Goal: Task Accomplishment & Management: Use online tool/utility

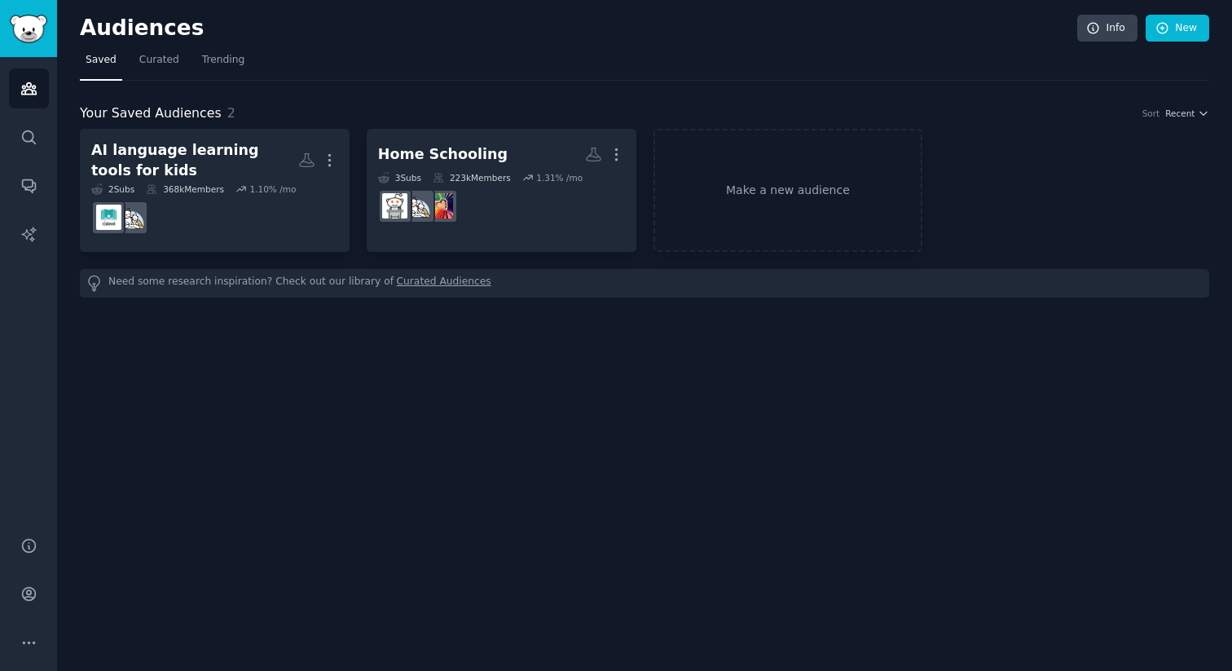
click at [420, 345] on div "Audiences Info New Saved Curated Trending Your Saved Audiences 2 Sort Recent AI…" at bounding box center [644, 335] width 1175 height 671
click at [490, 431] on div "Audiences Info New Saved Curated Trending Your Saved Audiences 2 Sort Recent AI…" at bounding box center [644, 335] width 1175 height 671
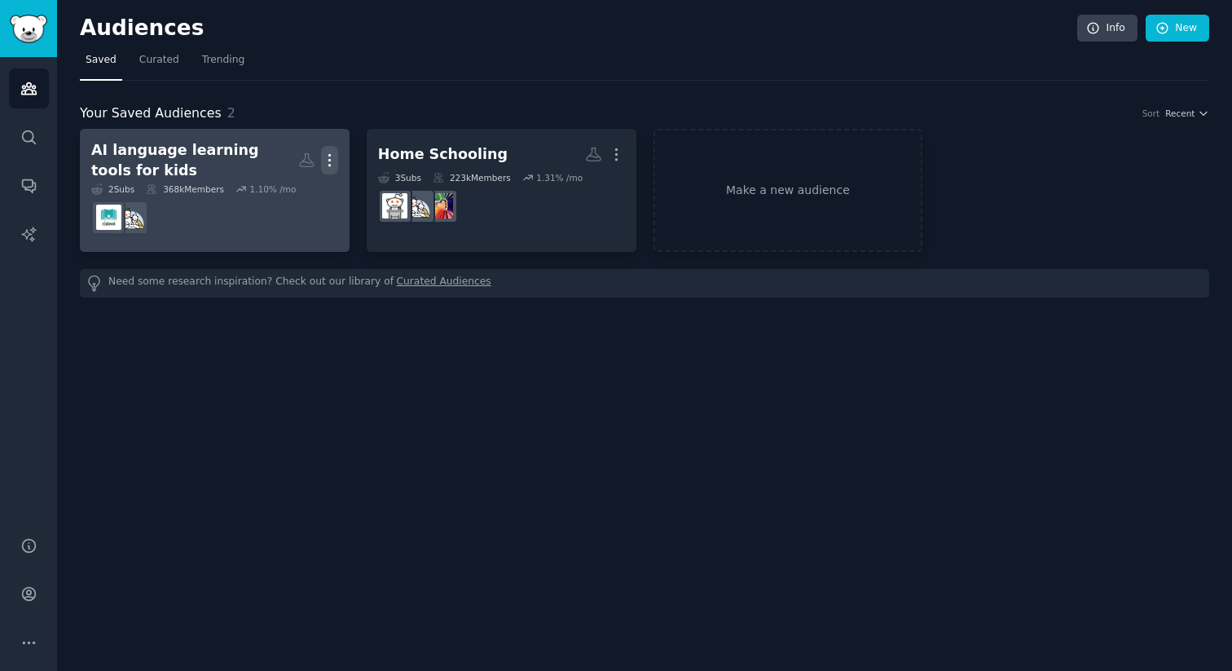
click at [336, 162] on icon "button" at bounding box center [329, 160] width 17 height 17
click at [285, 201] on p "Delete" at bounding box center [284, 194] width 37 height 17
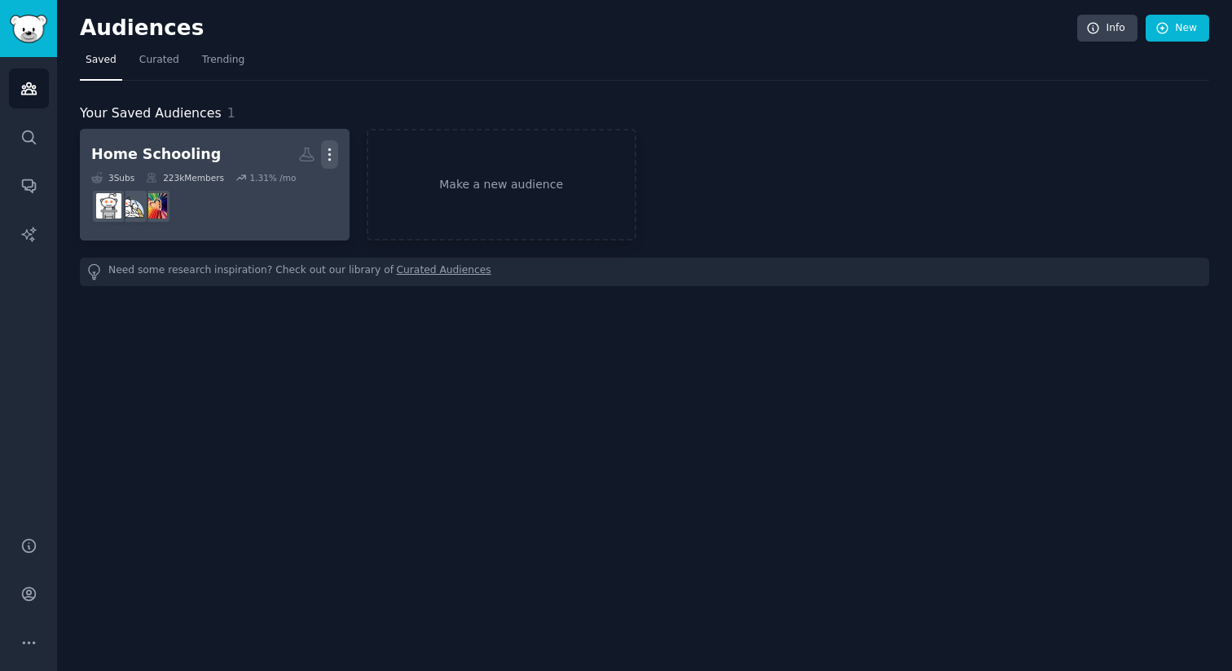
click at [328, 156] on icon "button" at bounding box center [329, 154] width 17 height 17
click at [288, 194] on p "Delete" at bounding box center [284, 188] width 37 height 17
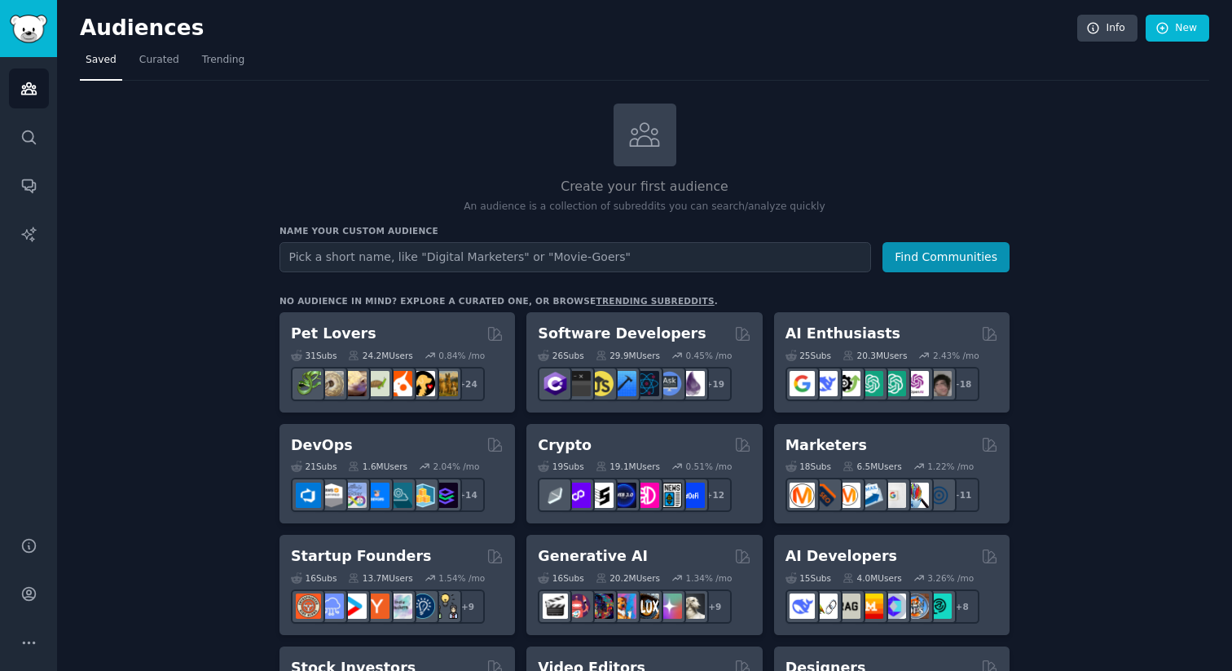
click at [587, 257] on input "text" at bounding box center [574, 257] width 591 height 30
type input "org"
click at [1193, 27] on link "New" at bounding box center [1178, 29] width 64 height 28
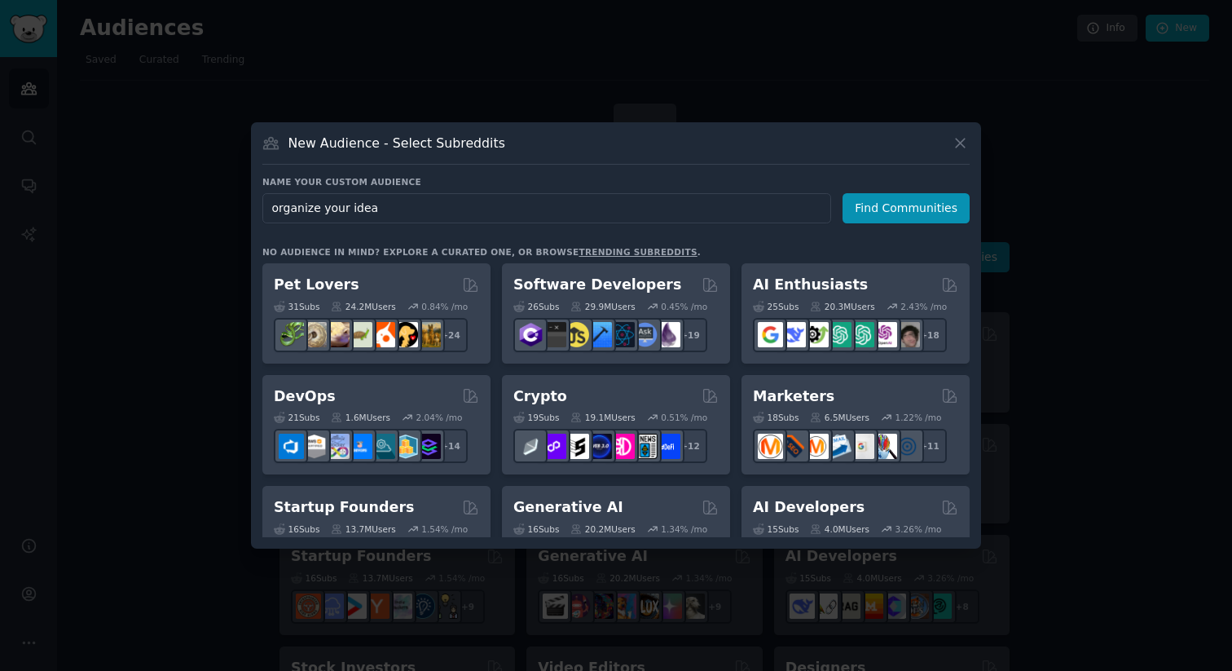
type input "organize your ideas"
click button "Find Communities" at bounding box center [905, 208] width 127 height 30
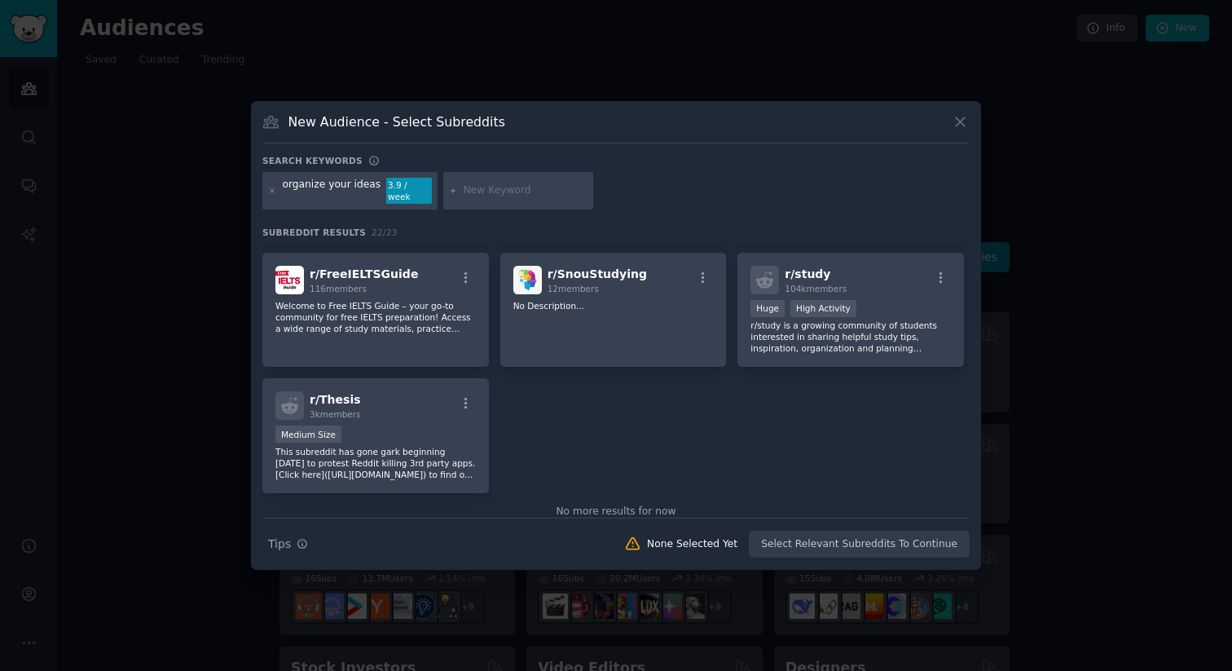
scroll to position [747, 0]
click at [358, 191] on div "organize your ideas" at bounding box center [332, 191] width 99 height 26
click at [270, 191] on icon at bounding box center [272, 190] width 4 height 4
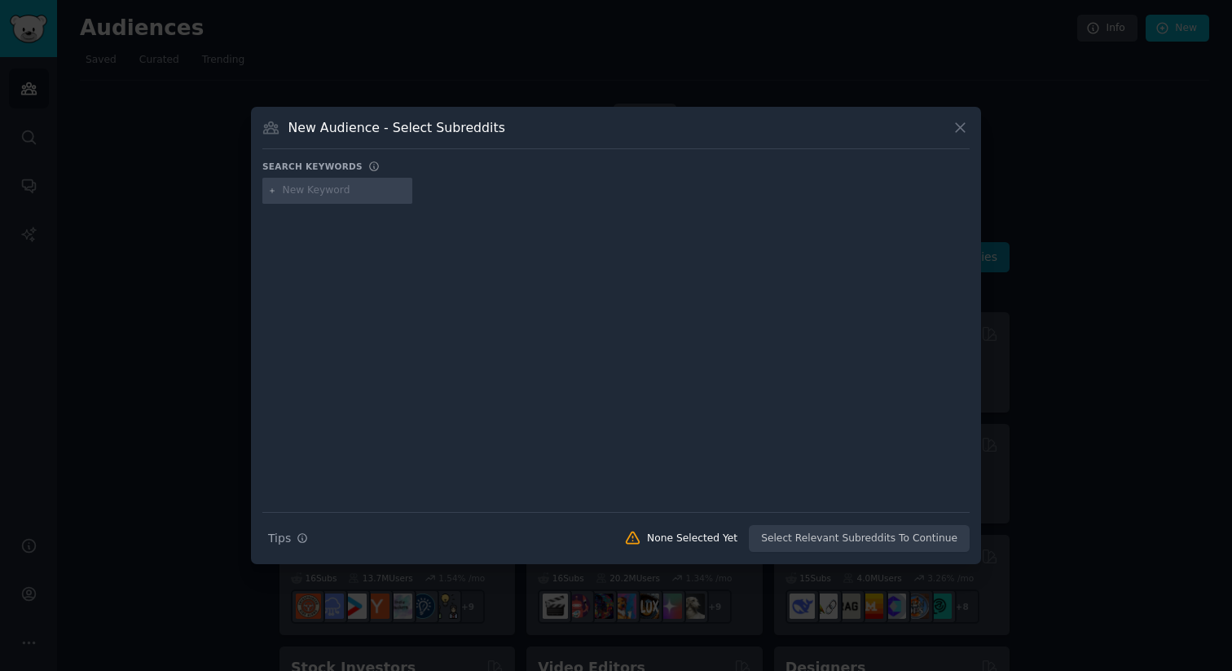
click at [330, 191] on input "text" at bounding box center [345, 190] width 124 height 15
type input "bookmarks"
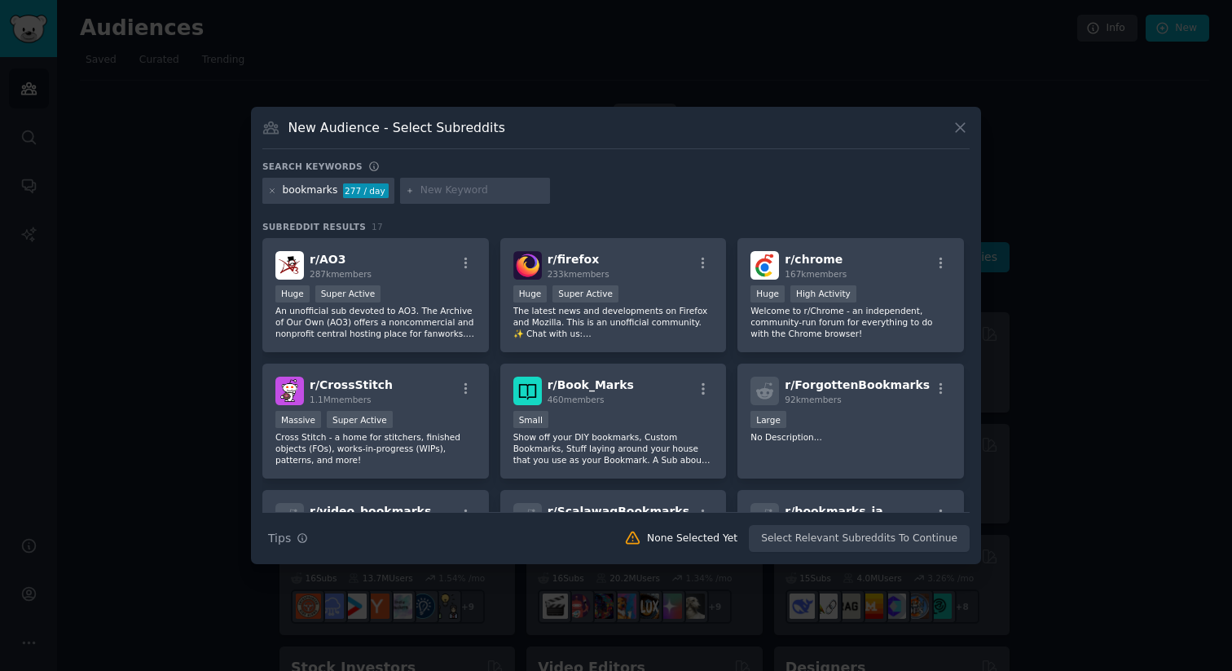
click at [321, 193] on div "bookmarks" at bounding box center [310, 190] width 55 height 15
click at [320, 193] on div "bookmarks" at bounding box center [310, 190] width 55 height 15
click at [294, 188] on div "bookmarks" at bounding box center [310, 190] width 55 height 15
copy div "bookmarks"
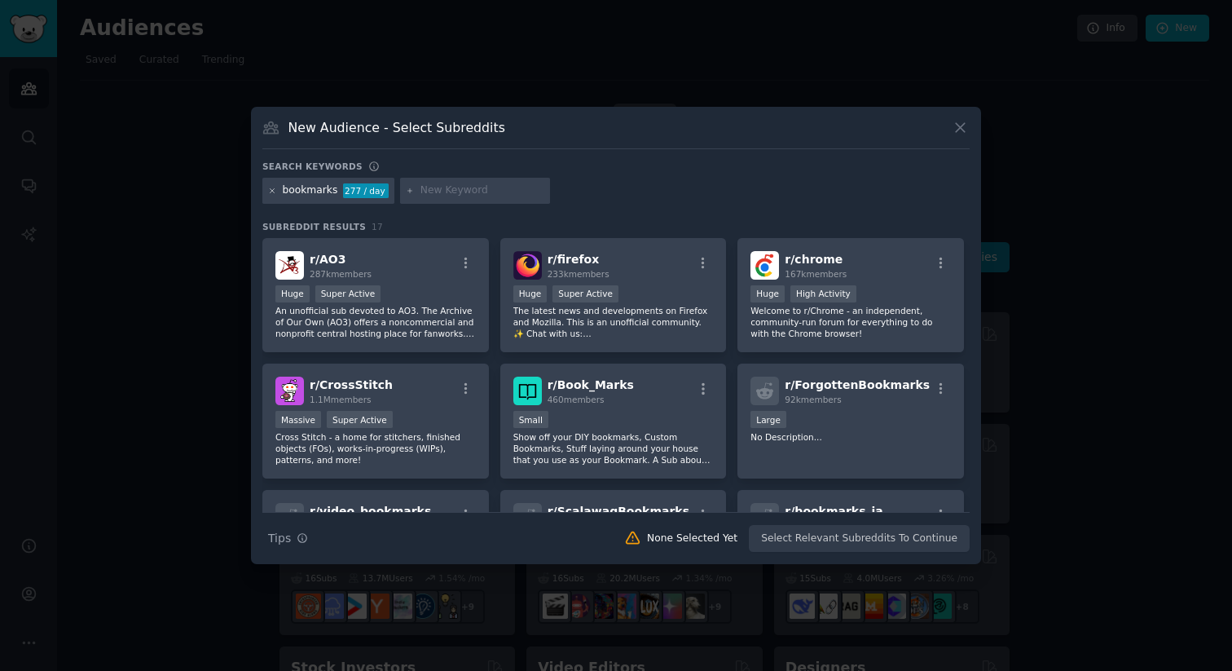
click at [272, 189] on icon at bounding box center [272, 191] width 9 height 9
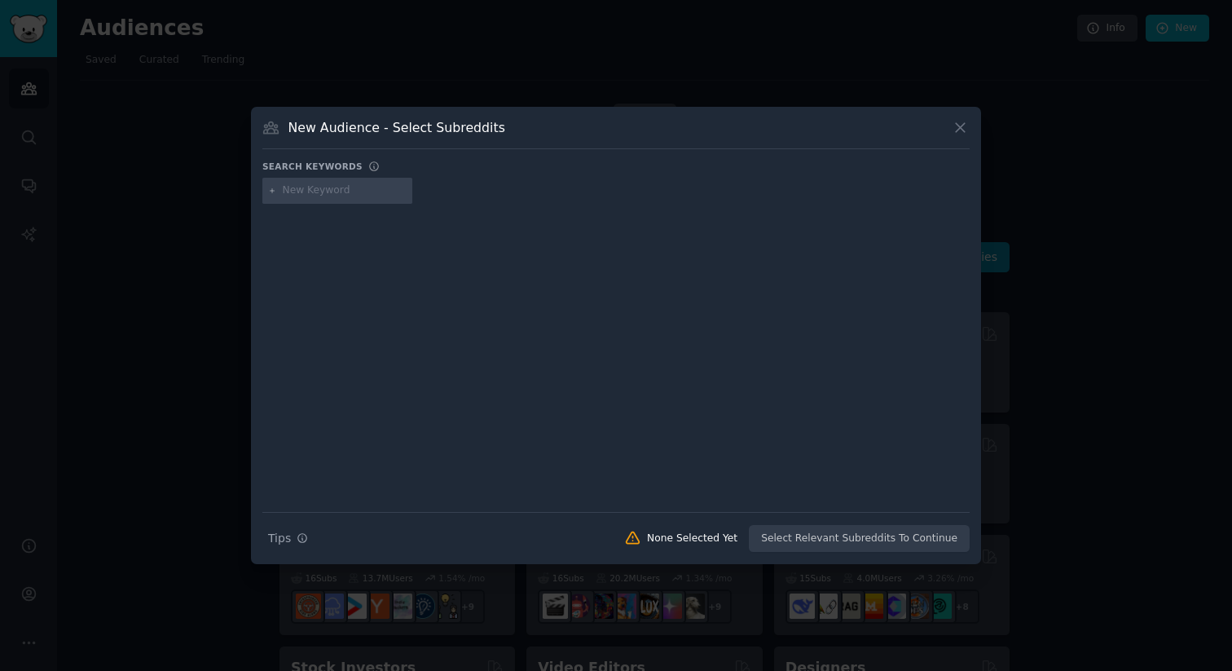
click at [284, 189] on input "text" at bounding box center [345, 190] width 124 height 15
paste input "Organizer, knowledge base, information manager, personal wiki, digital notebook…"
type input "Organizer, knowledge base, information manager, personal wiki, digital notebook…"
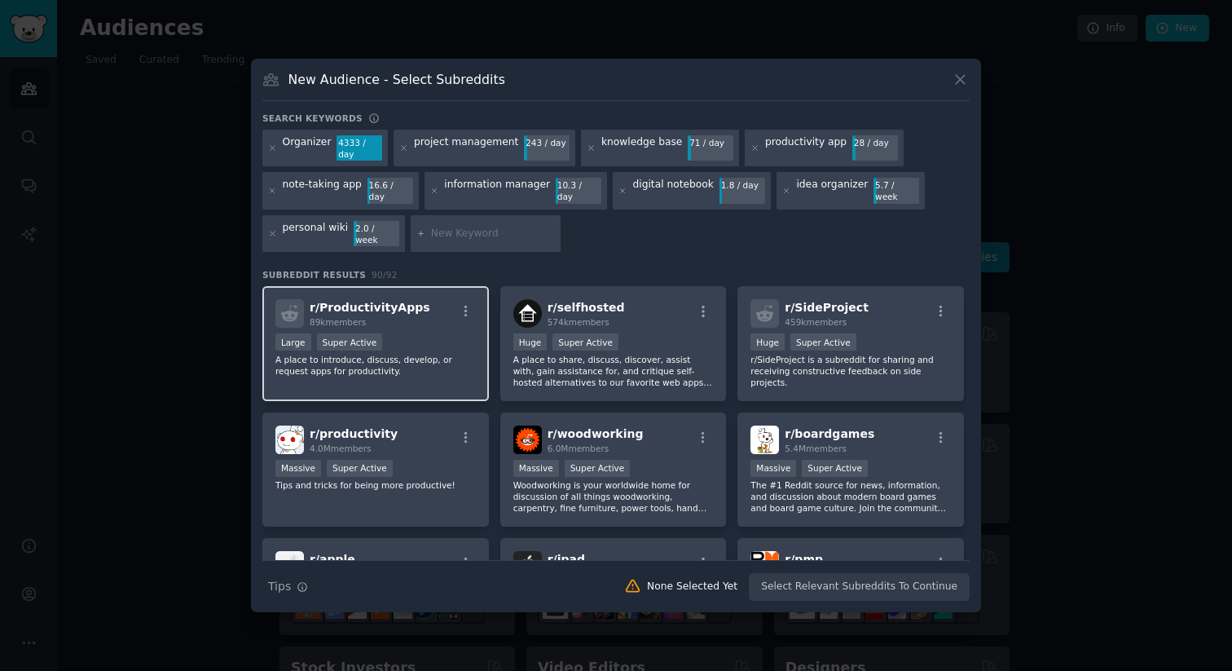
click at [409, 319] on div "r/ ProductivityApps 89k members Large Super Active A place to introduce, discus…" at bounding box center [375, 343] width 226 height 115
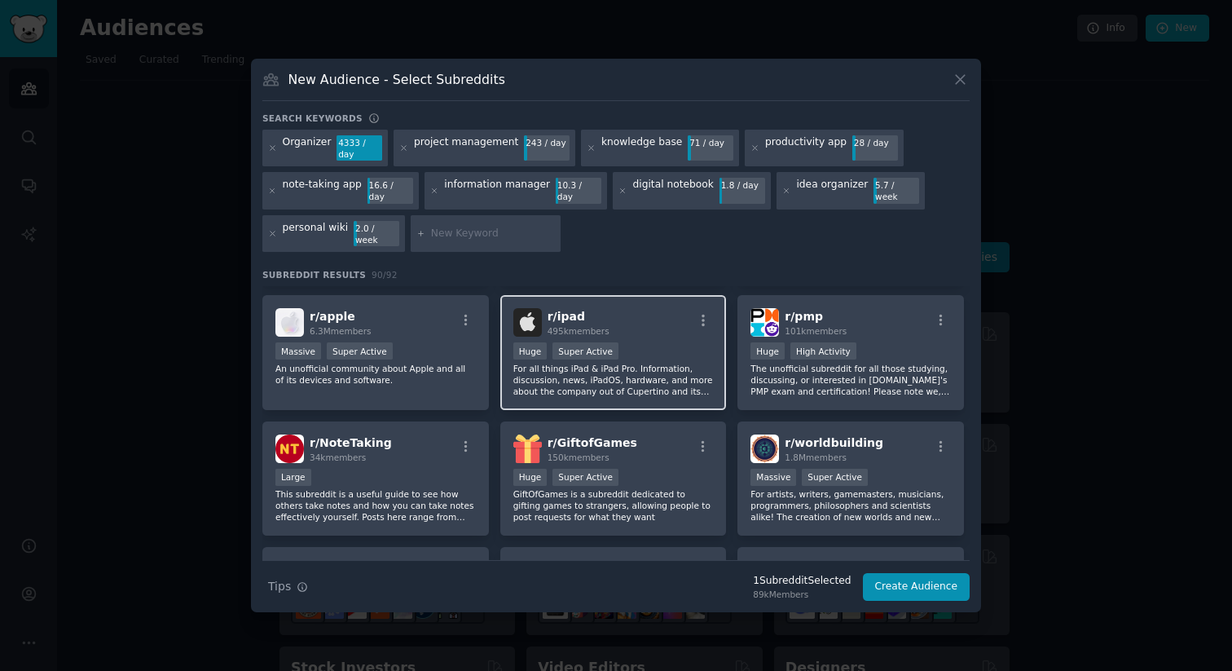
scroll to position [244, 0]
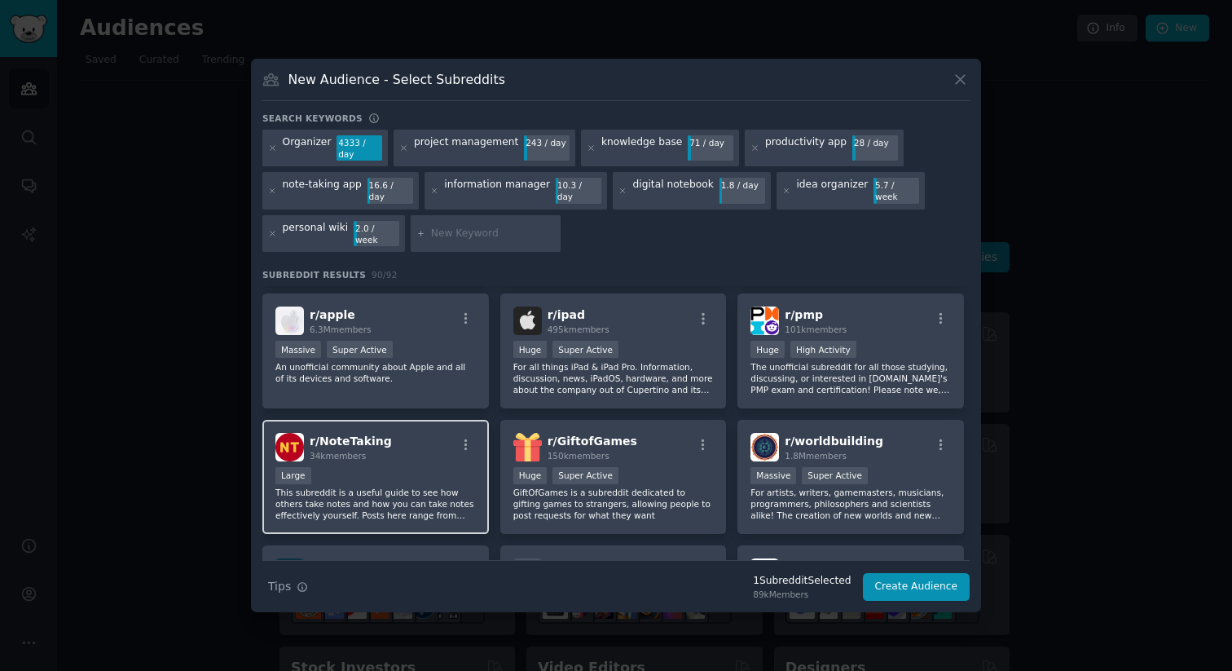
click at [424, 449] on div "r/ NoteTaking 34k members Large This subreddit is a useful guide to see how oth…" at bounding box center [375, 477] width 226 height 115
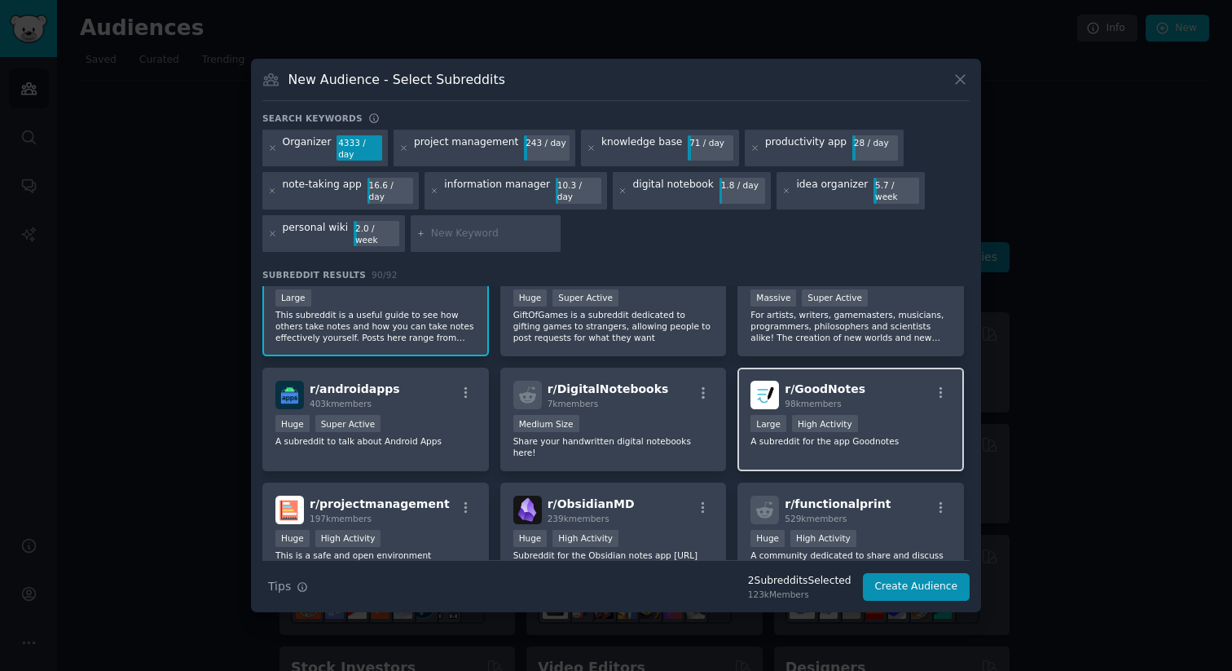
scroll to position [425, 0]
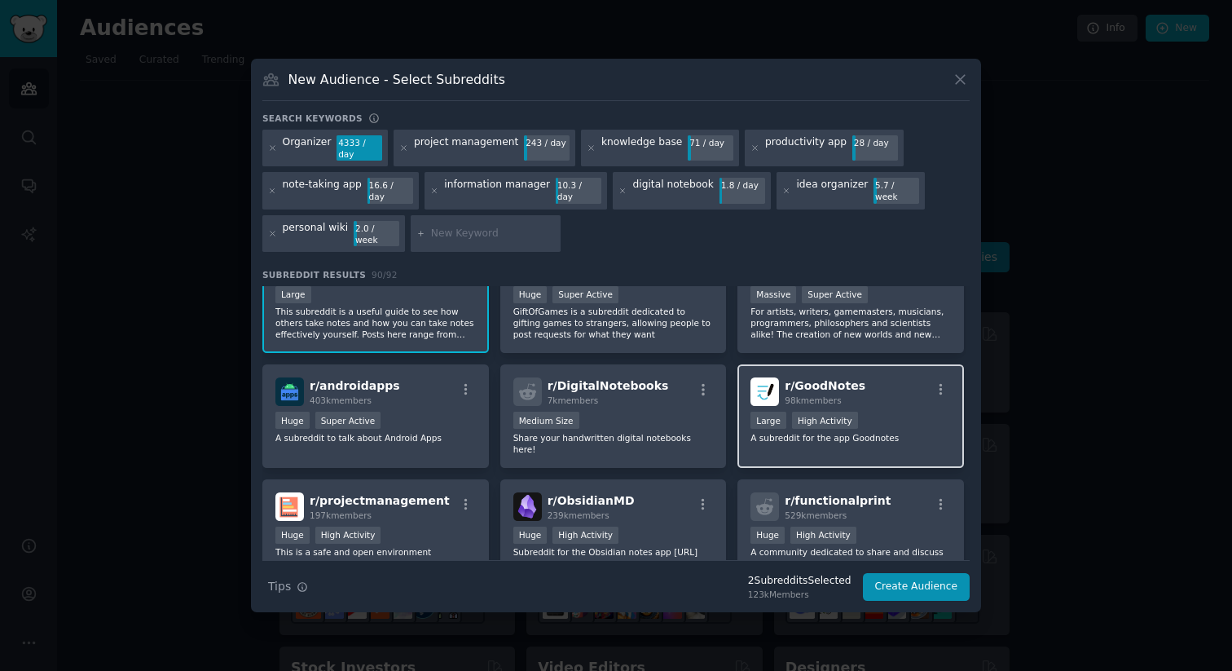
click at [860, 414] on div ">= 80th percentile for submissions / day Large High Activity" at bounding box center [850, 421] width 200 height 20
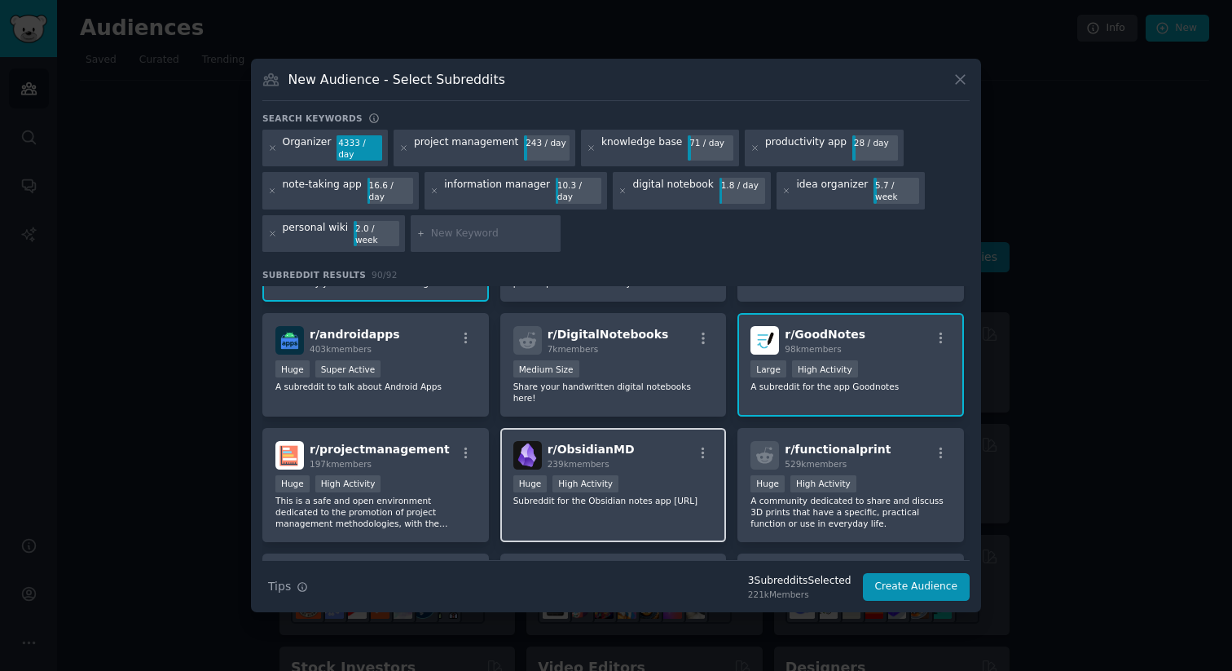
scroll to position [478, 0]
click at [688, 493] on p "Subreddit for the Obsidian notes app [URL]" at bounding box center [613, 498] width 200 height 11
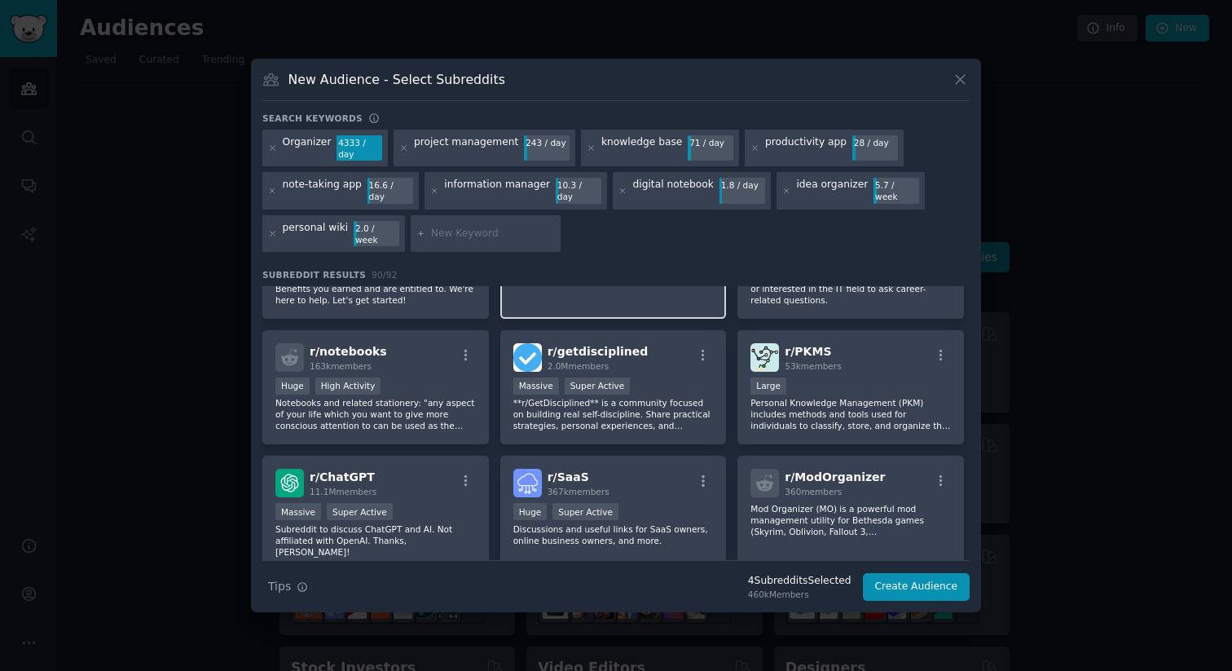
scroll to position [1088, 0]
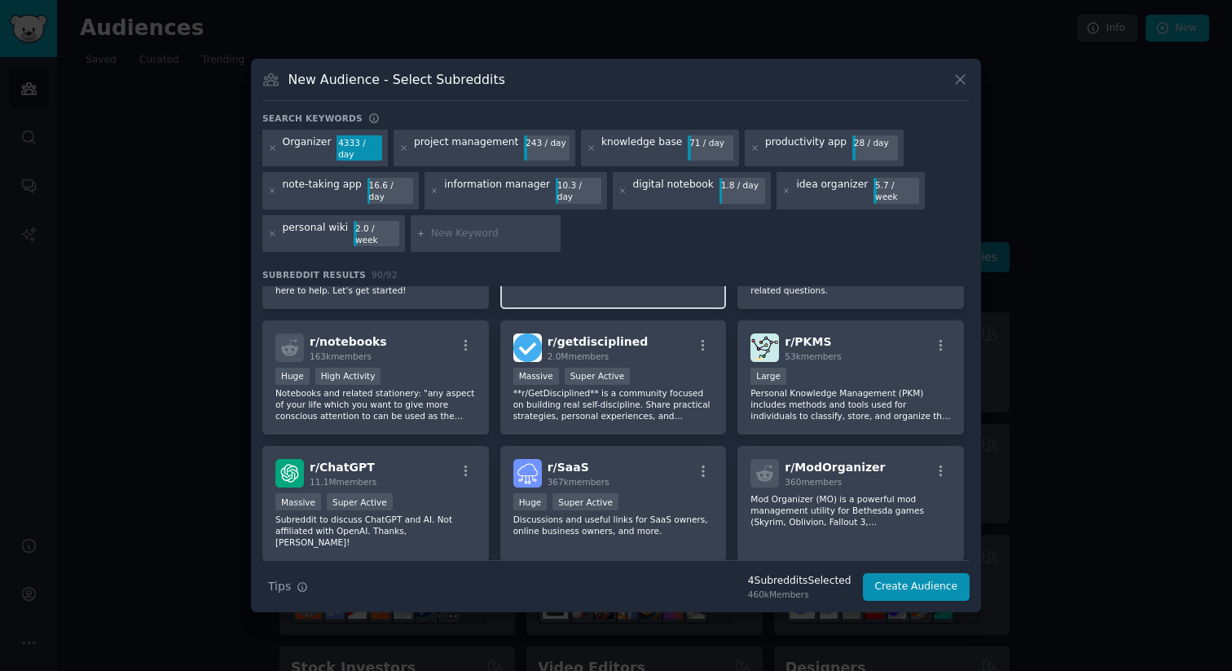
click at [688, 469] on div "r/ SaaS 367k members Huge Super Active Discussions and useful links for SaaS ow…" at bounding box center [613, 503] width 226 height 115
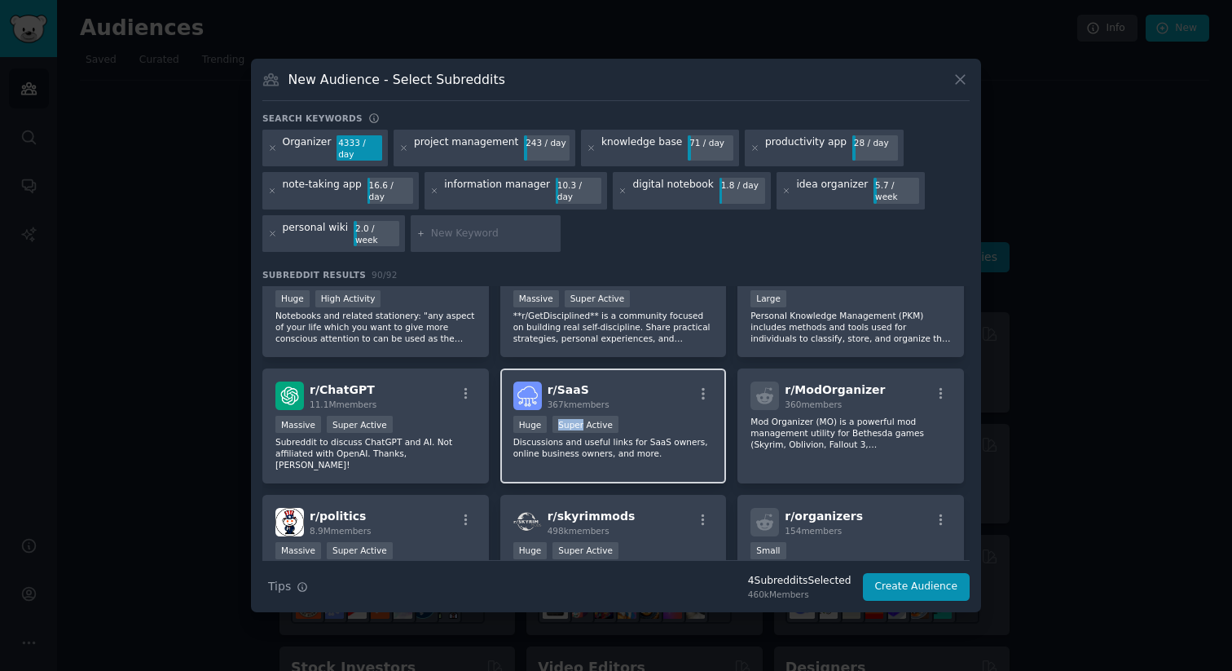
scroll to position [1216, 0]
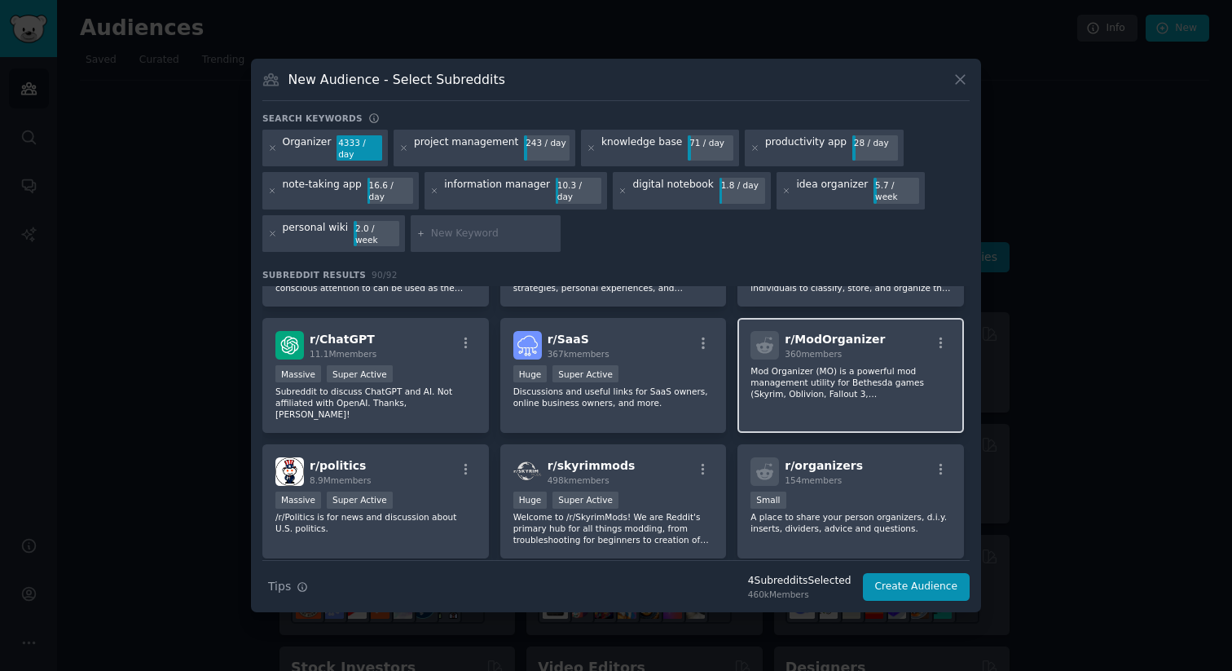
click at [841, 382] on div "r/ ModOrganizer 360 members Mod Organizer ([GEOGRAPHIC_DATA]) is a powerful mod…" at bounding box center [850, 375] width 226 height 115
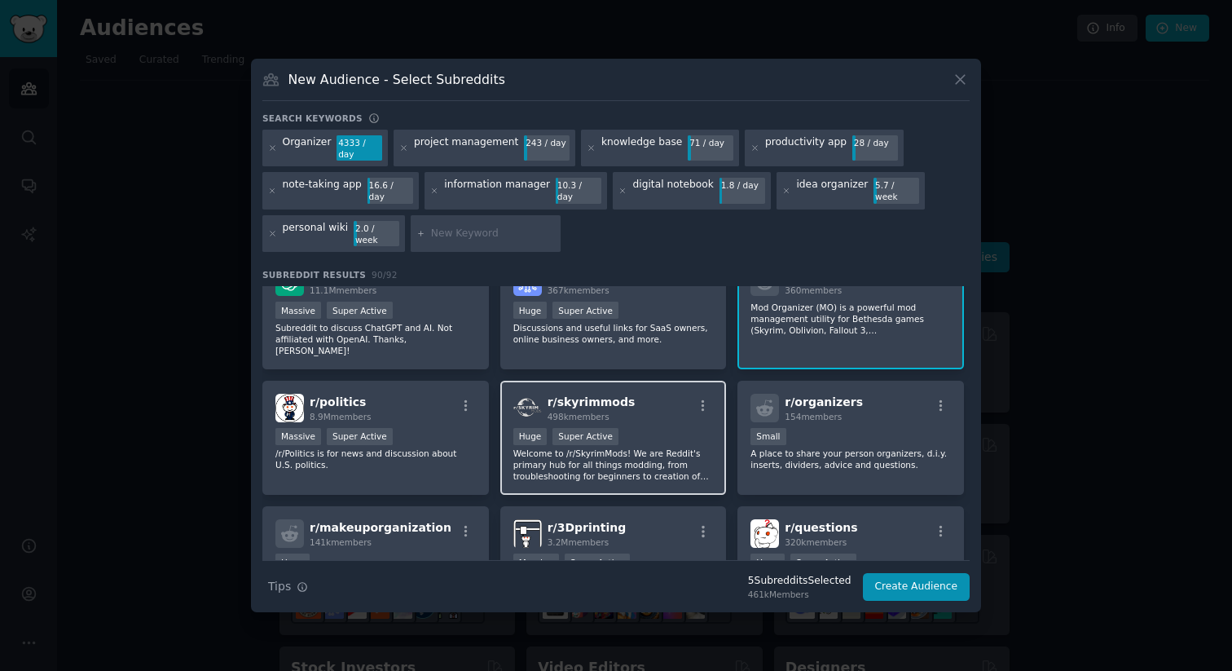
scroll to position [1285, 0]
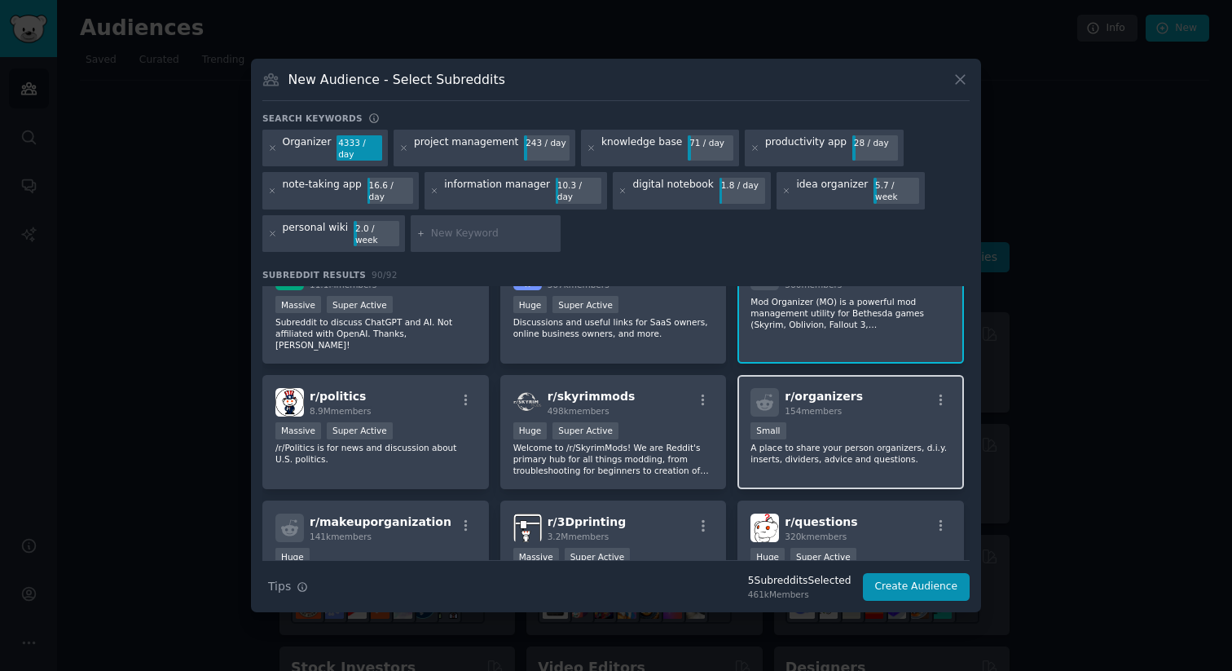
click at [883, 442] on p "A place to share your person organizers, d.i.y. inserts, dividers, advice and q…" at bounding box center [850, 453] width 200 height 23
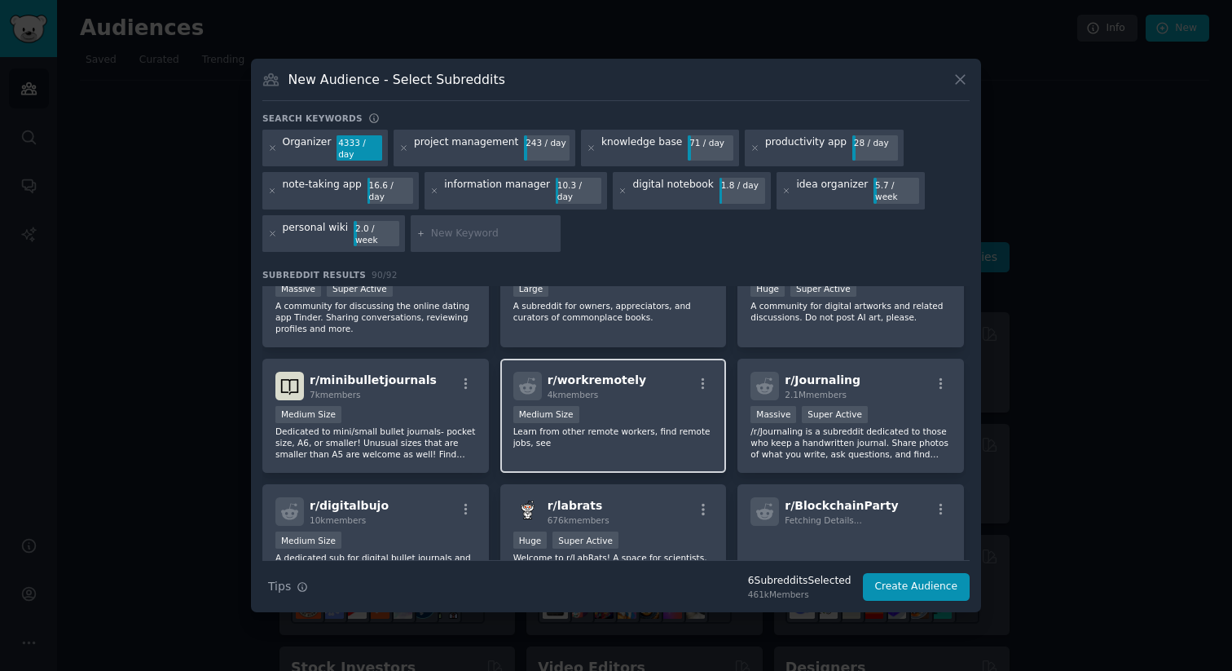
scroll to position [2564, 0]
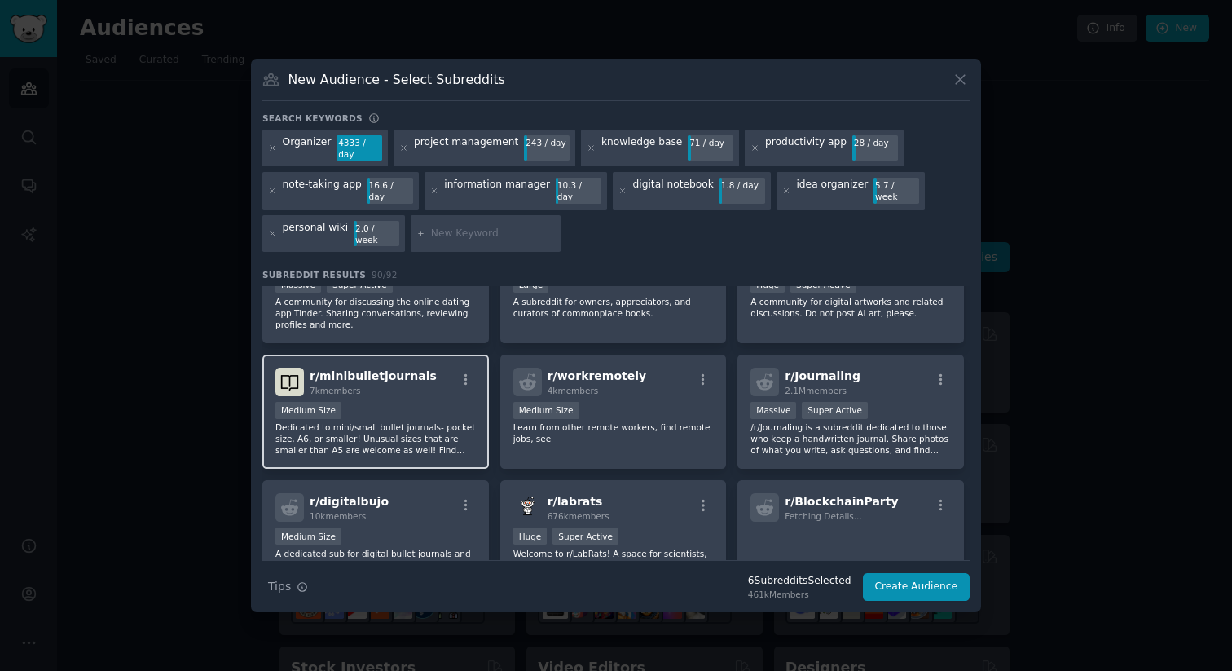
click at [427, 421] on p "Dedicated to mini/small bullet journals- pocket size, A6, or smaller! Unusual s…" at bounding box center [375, 438] width 200 height 34
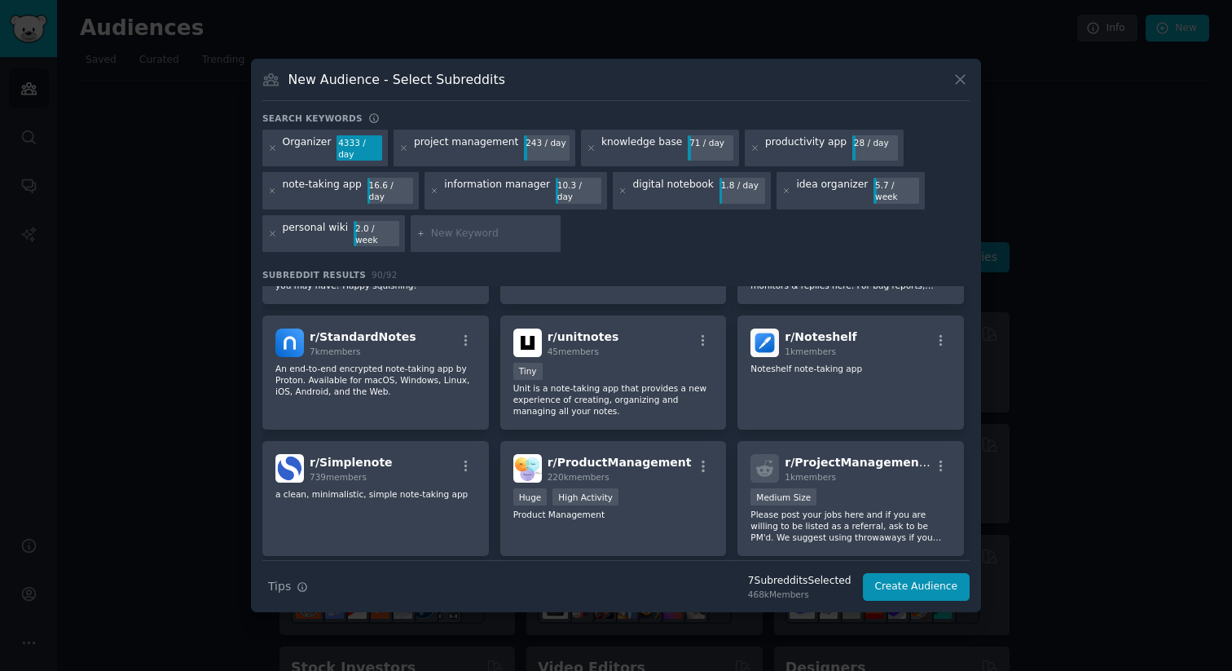
scroll to position [3112, 0]
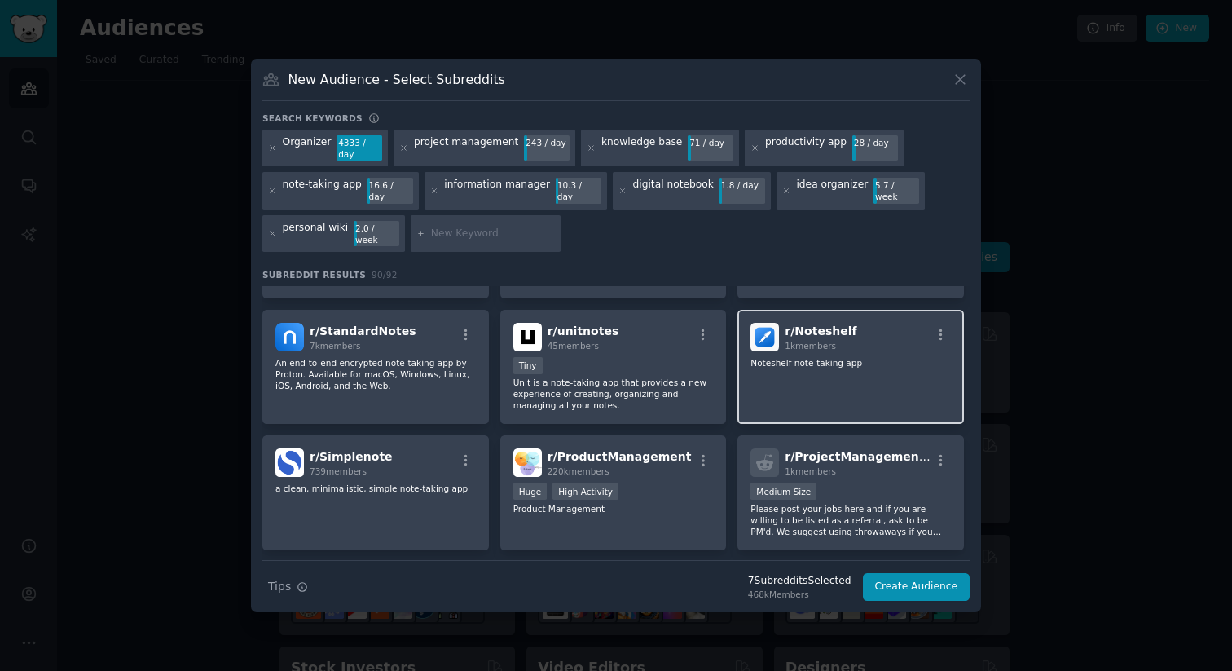
click at [812, 366] on div "r/ Noteshelf 1k members Noteshelf note-taking app" at bounding box center [850, 367] width 226 height 115
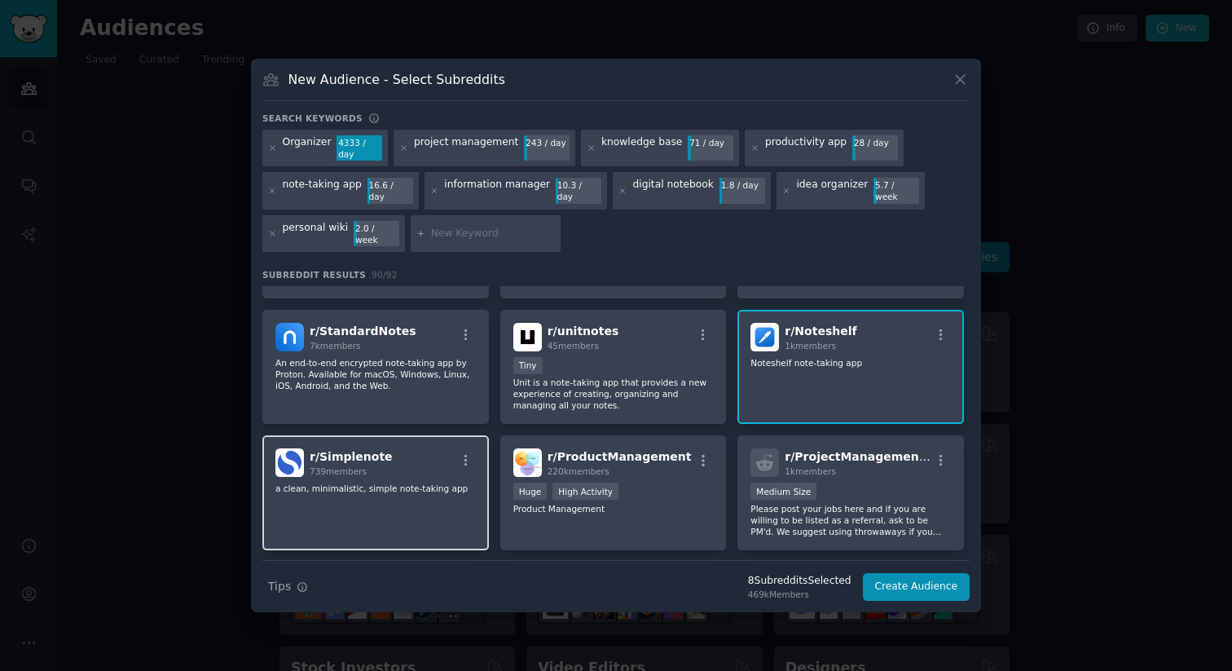
click at [412, 492] on div "r/ Simplenote 739 members a clean, minimalistic, simple note-taking app" at bounding box center [375, 492] width 226 height 115
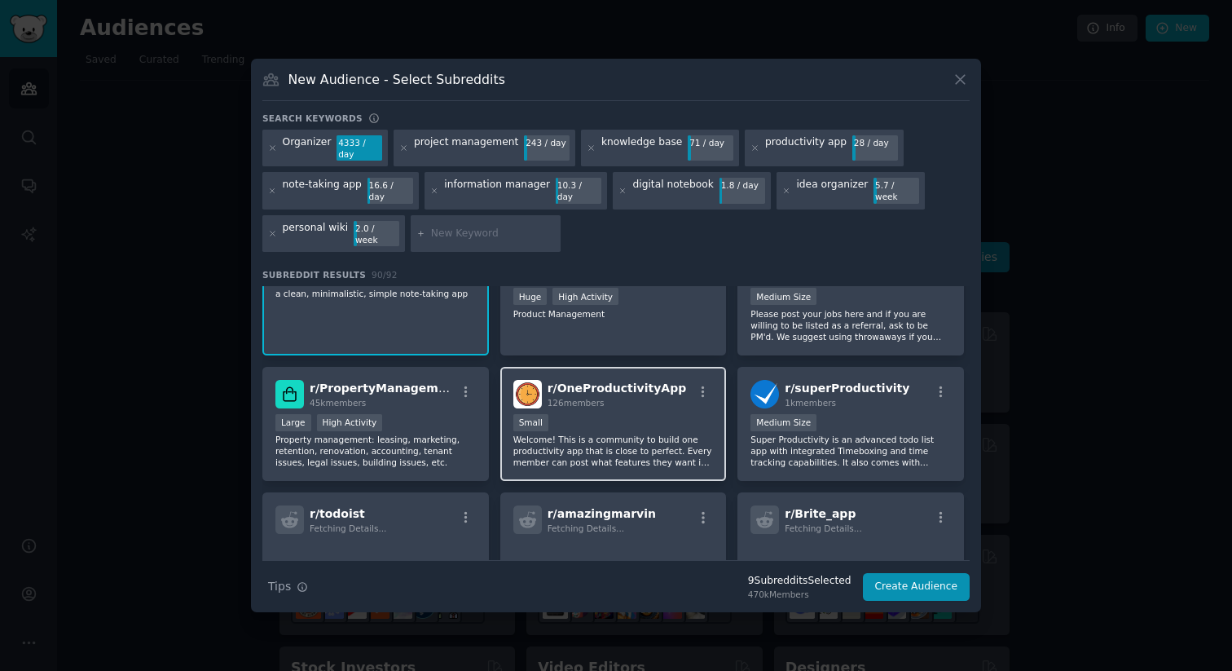
scroll to position [3309, 0]
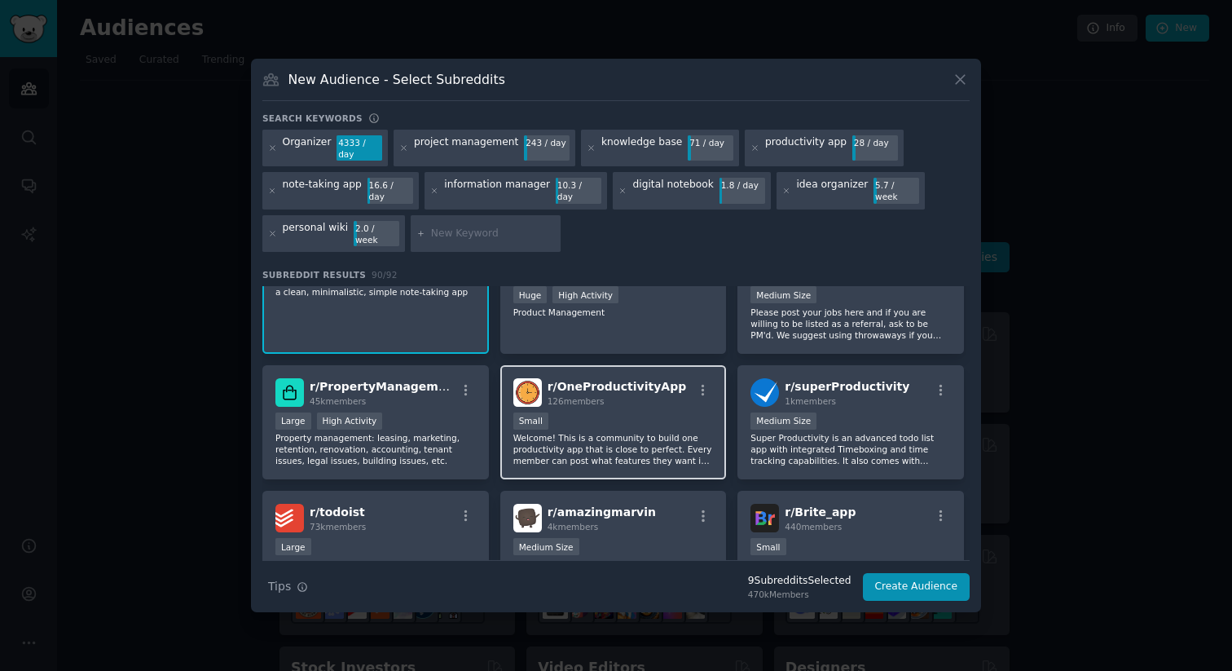
click at [609, 412] on div "Small" at bounding box center [613, 422] width 200 height 20
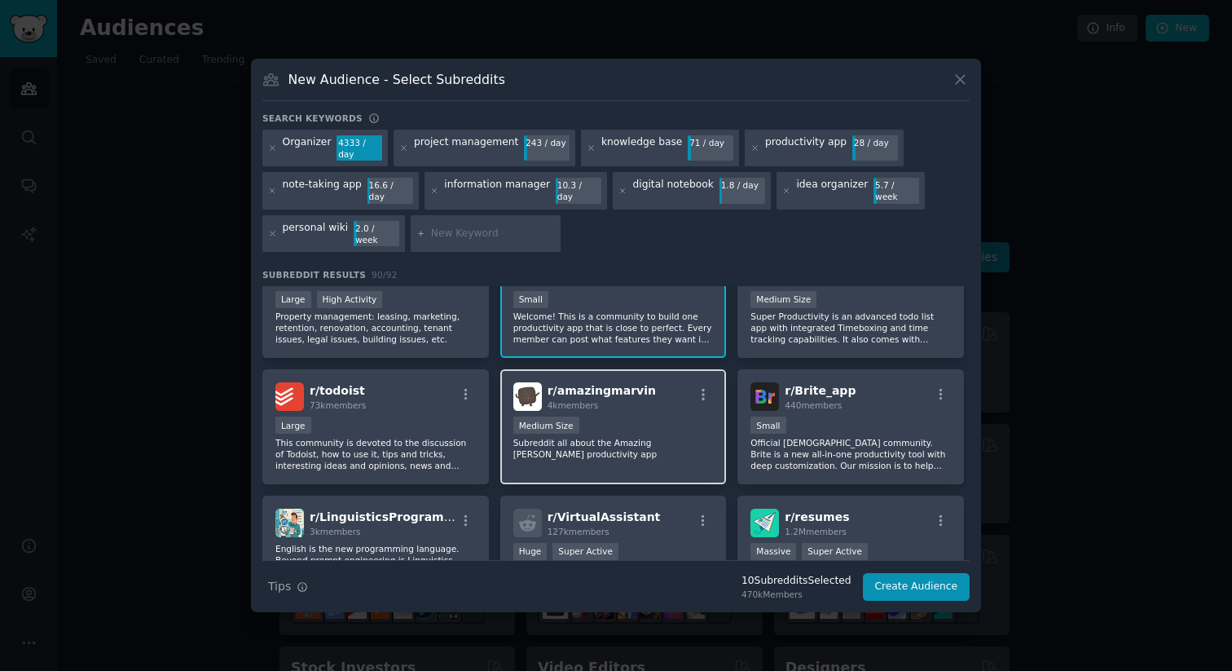
scroll to position [3477, 0]
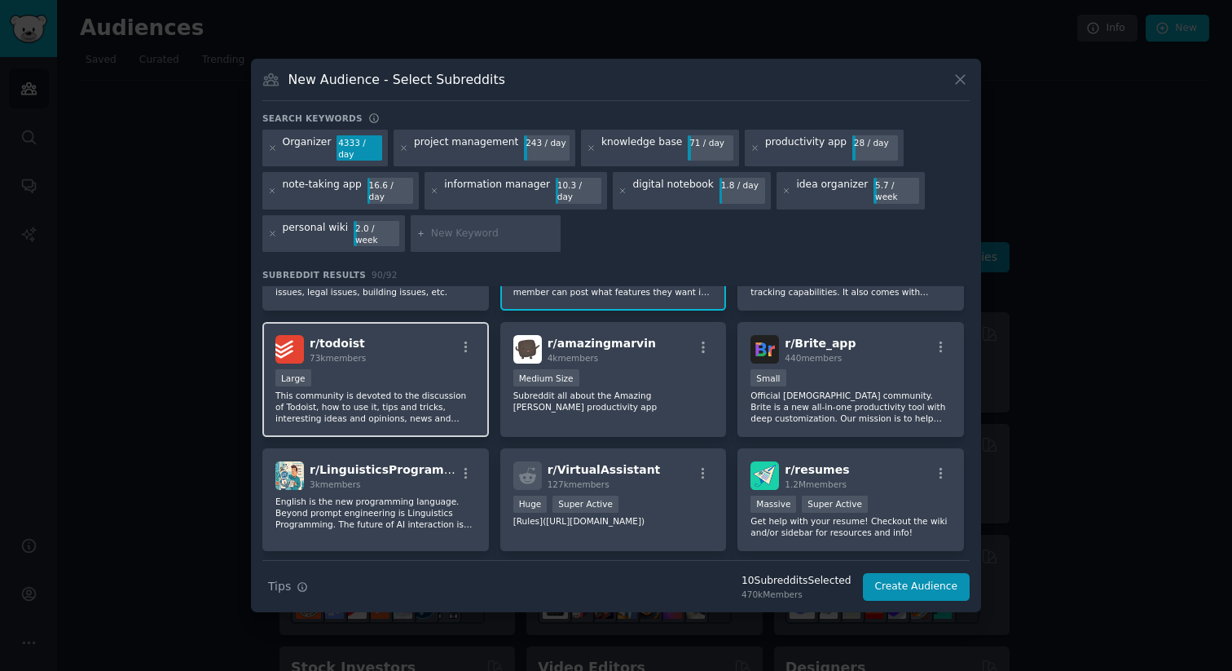
click at [384, 369] on div "Large" at bounding box center [375, 379] width 200 height 20
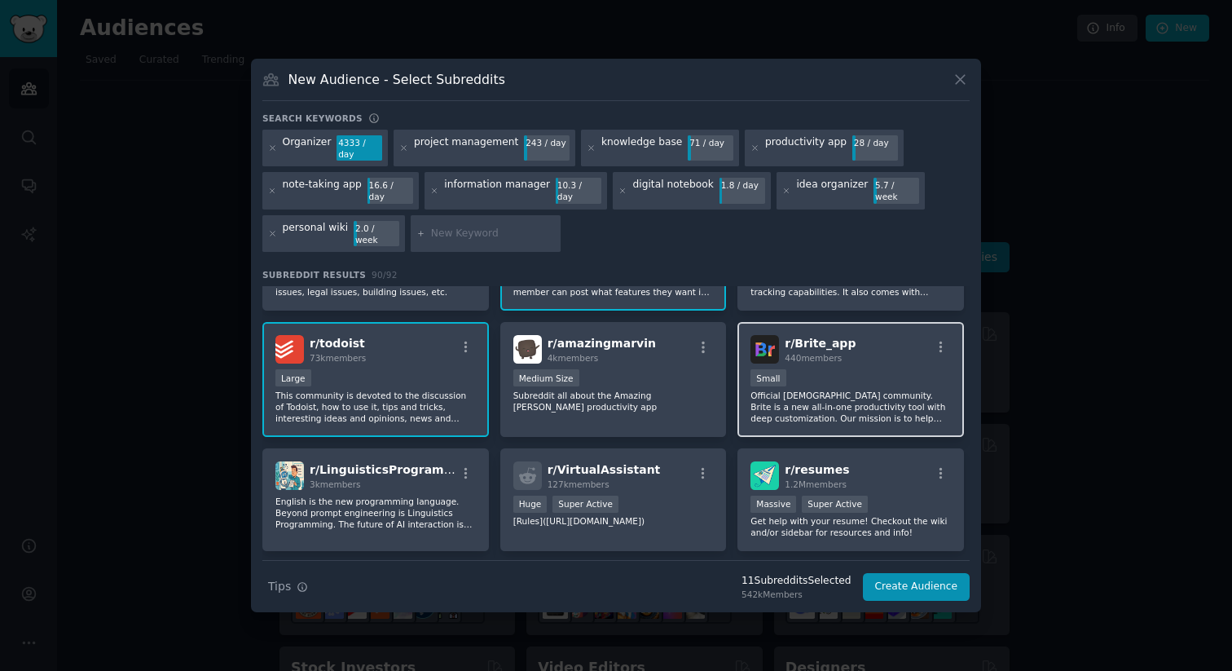
click at [842, 394] on div "r/ Brite_app 440 members Small Official [DEMOGRAPHIC_DATA] community. Brite is …" at bounding box center [850, 379] width 226 height 115
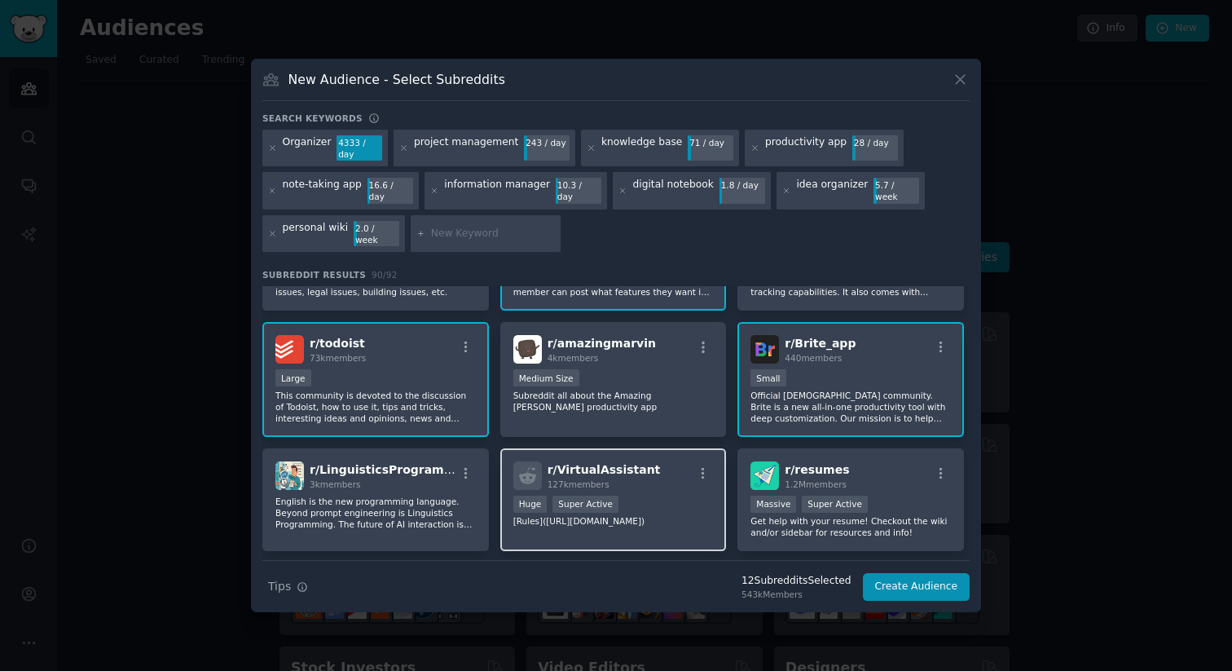
scroll to position [3502, 0]
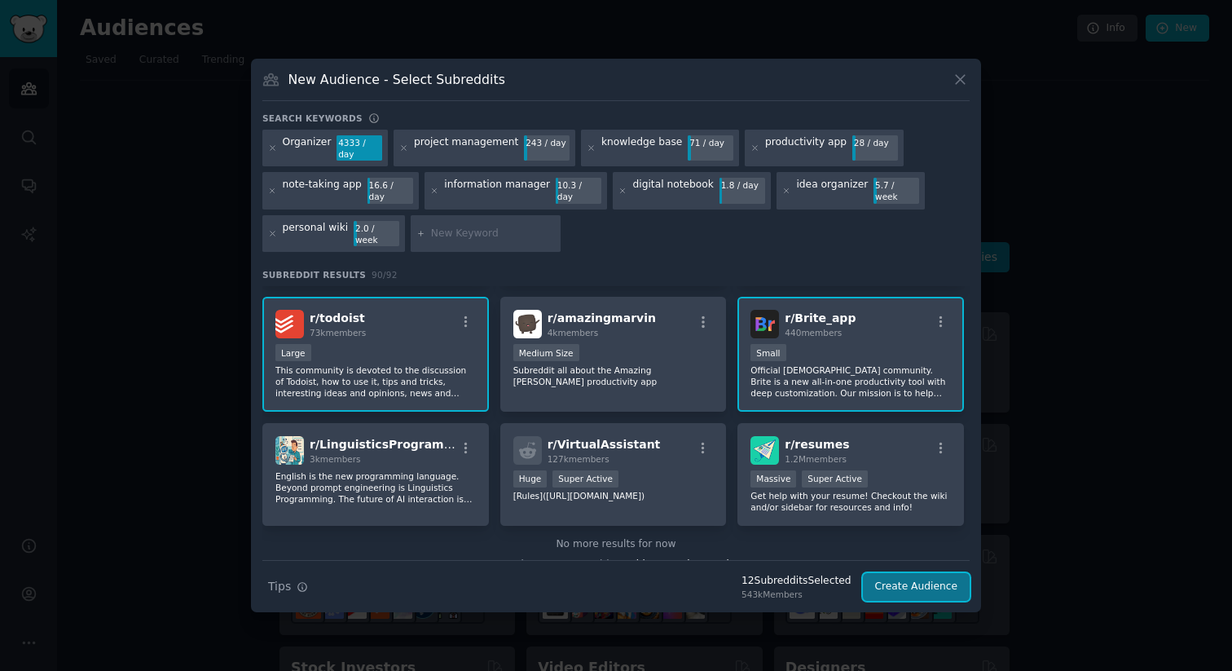
click at [921, 578] on button "Create Audience" at bounding box center [917, 587] width 108 height 28
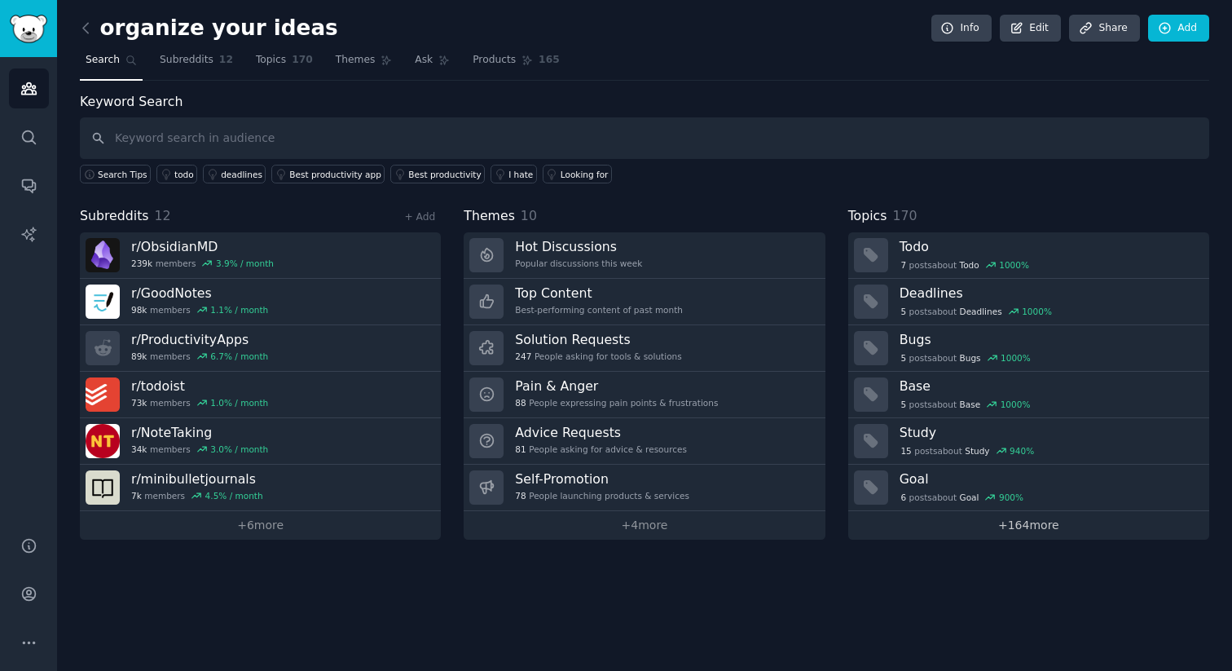
click at [1036, 530] on link "+ 164 more" at bounding box center [1028, 525] width 361 height 29
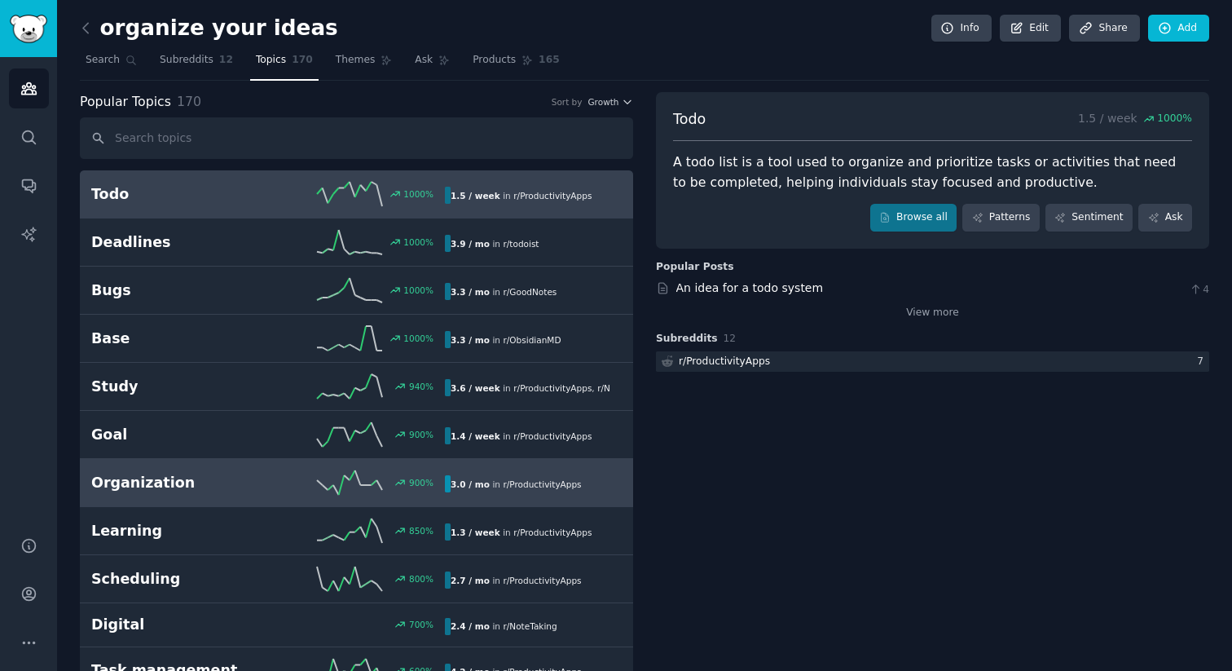
click at [262, 486] on h2 "Organization" at bounding box center [179, 483] width 177 height 20
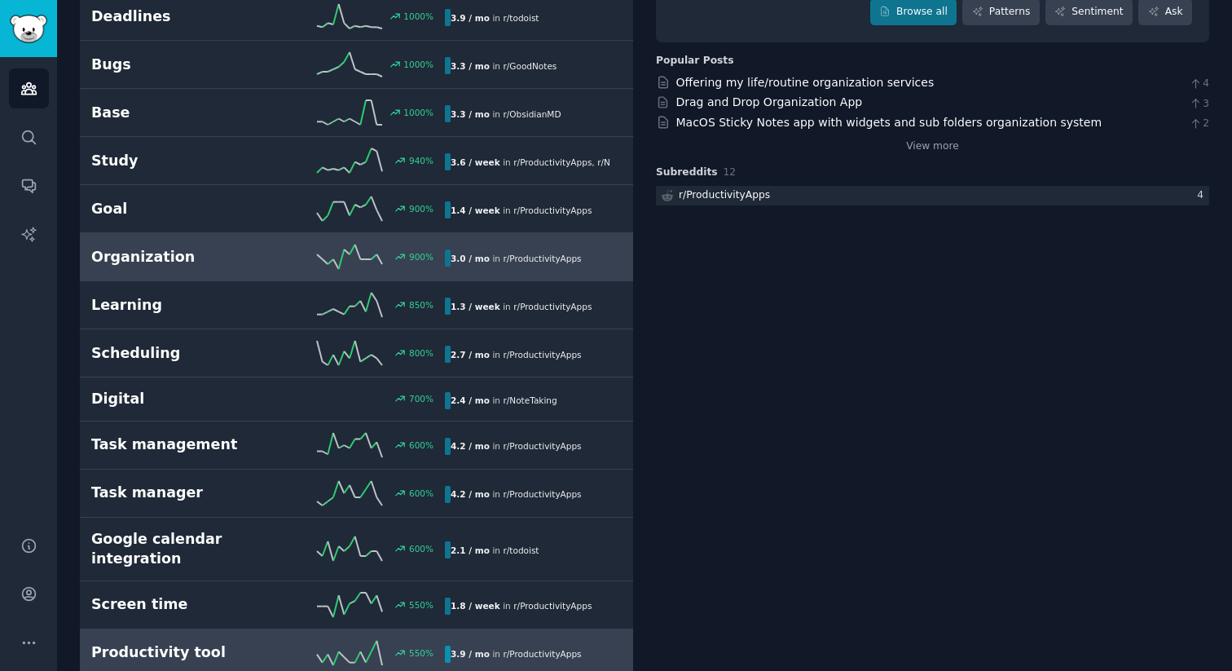
scroll to position [213, 0]
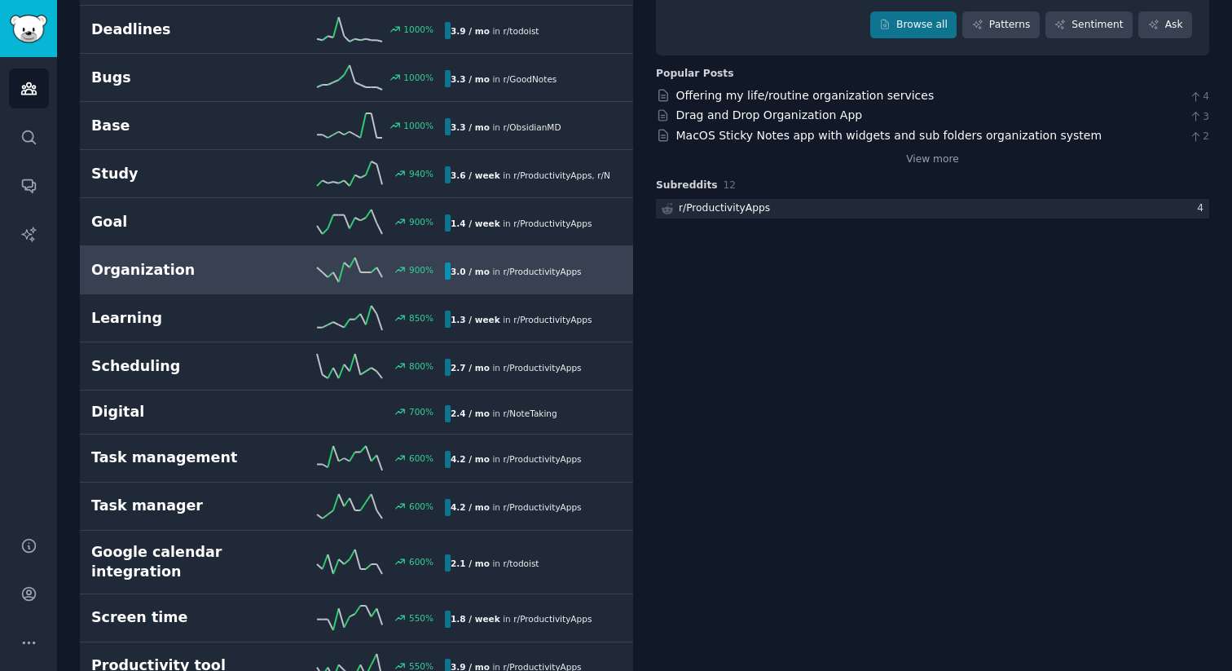
click at [274, 277] on div "900 %" at bounding box center [356, 269] width 177 height 24
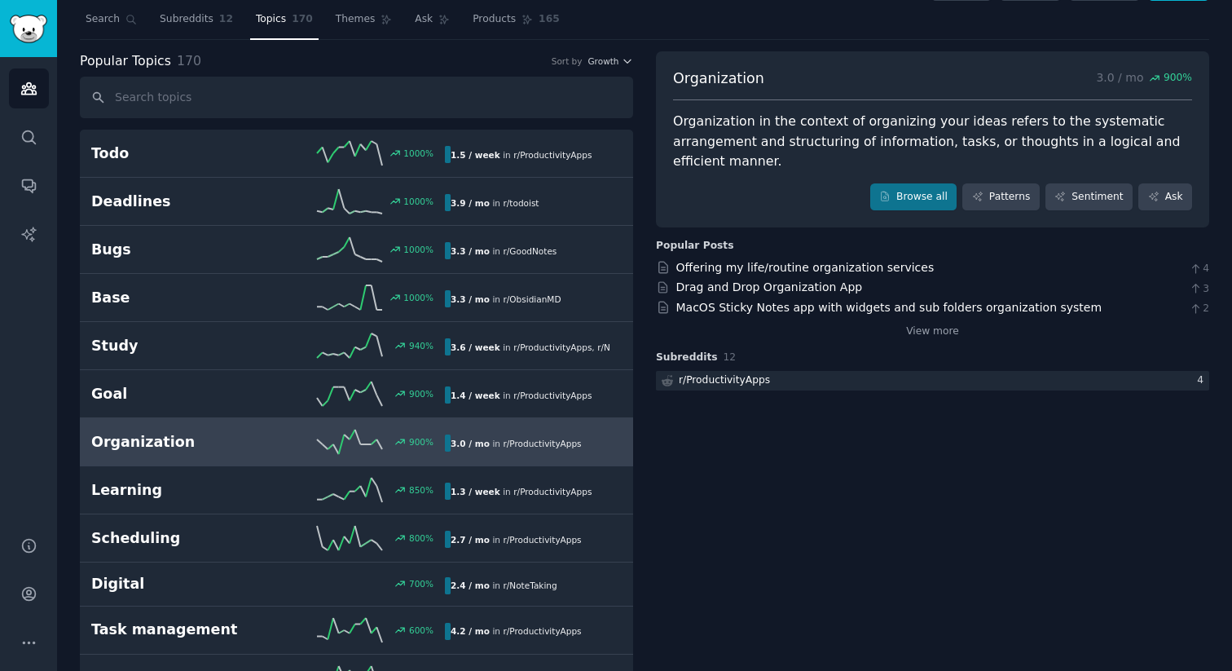
scroll to position [0, 0]
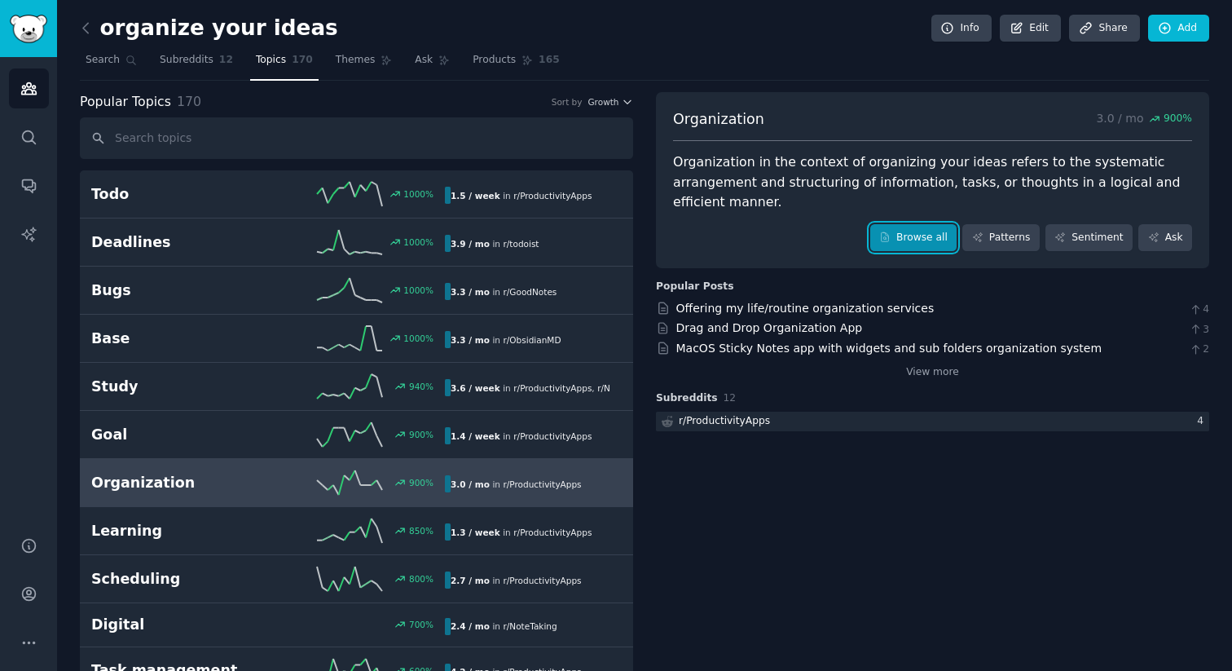
click at [919, 244] on link "Browse all" at bounding box center [913, 238] width 87 height 28
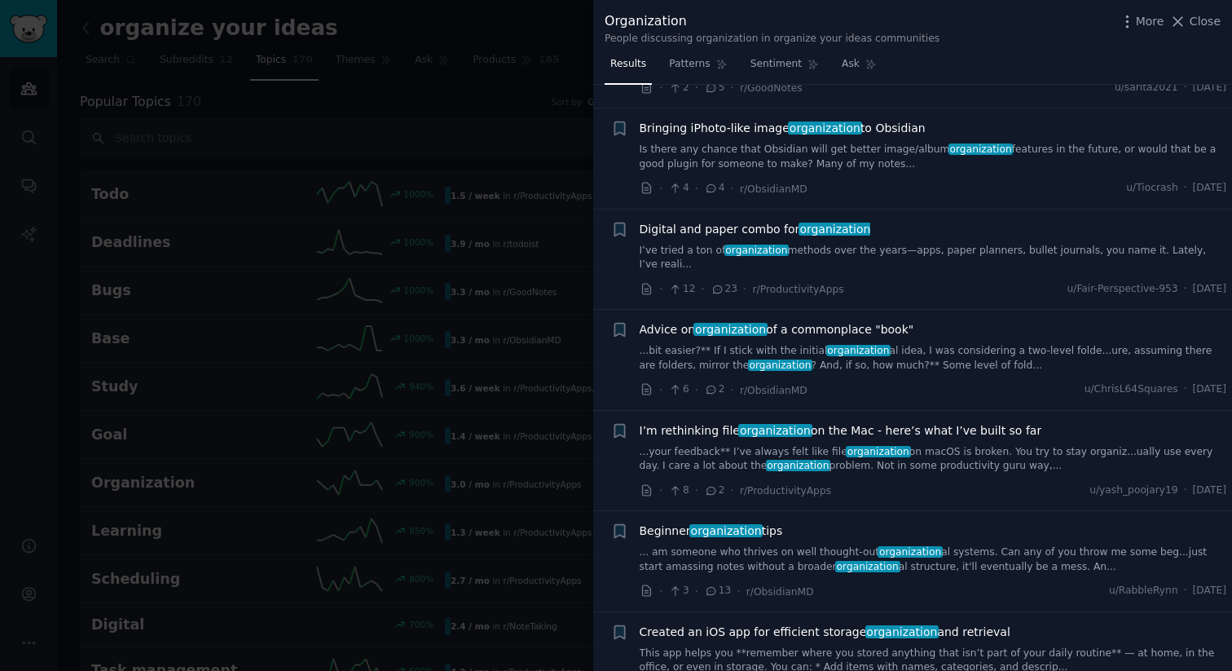
scroll to position [779, 0]
click at [798, 58] on link "Sentiment" at bounding box center [785, 67] width 80 height 33
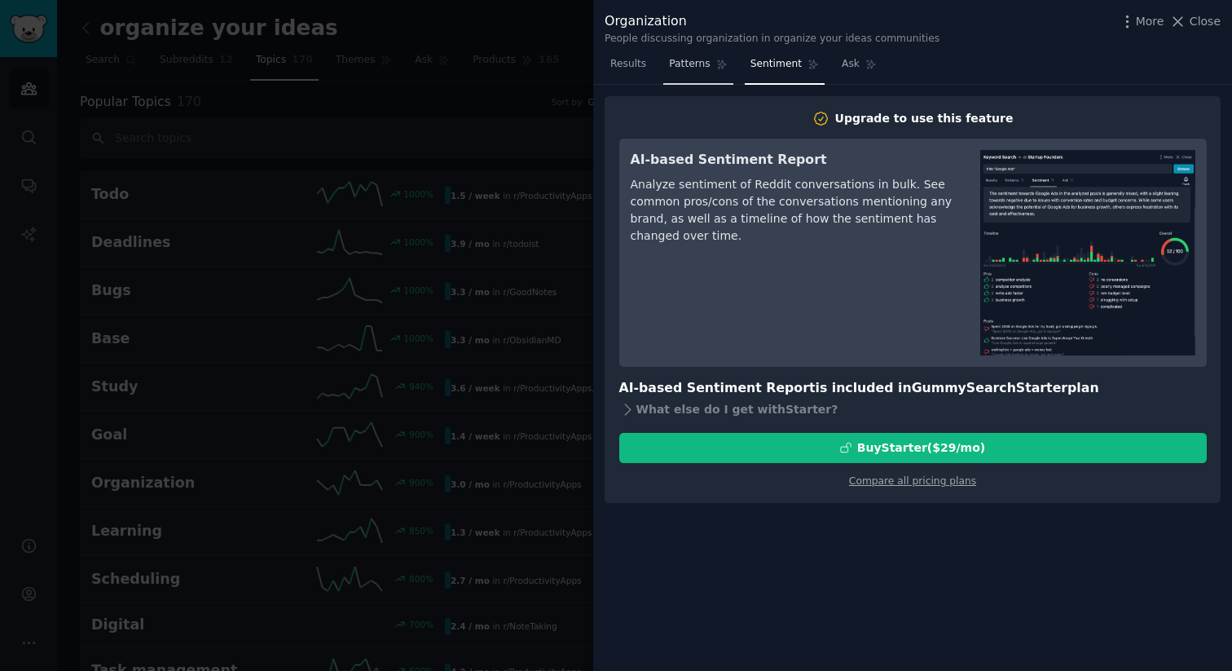
click at [699, 64] on span "Patterns" at bounding box center [689, 64] width 41 height 15
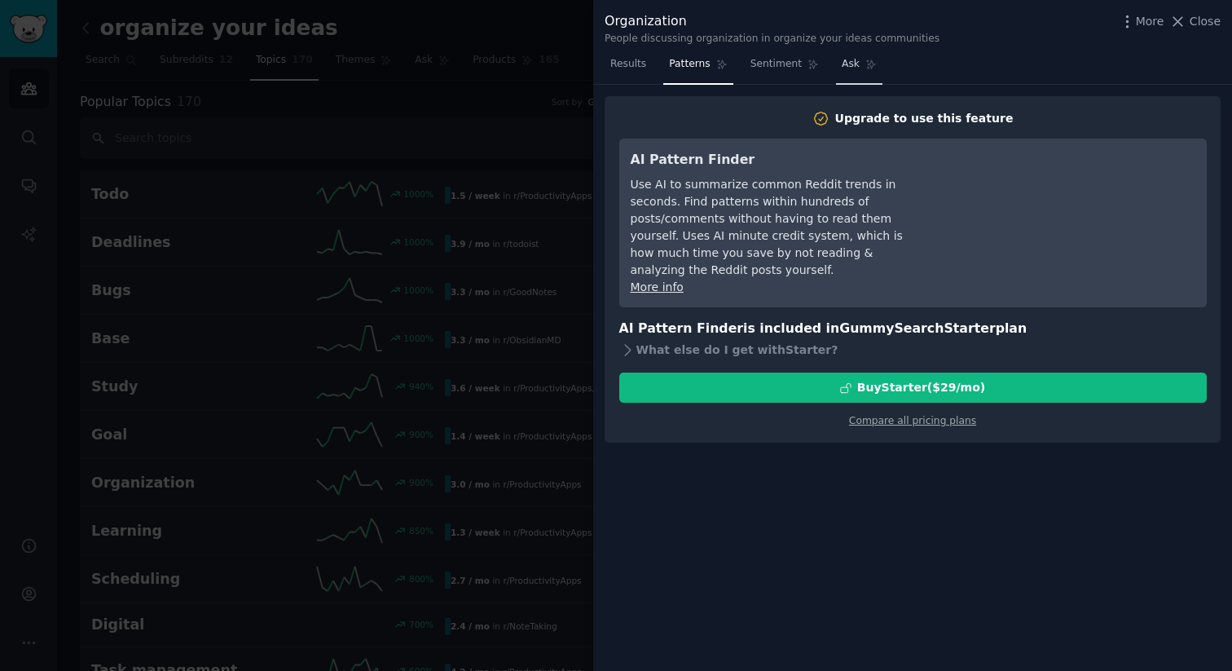
click at [847, 60] on span "Ask" at bounding box center [851, 64] width 18 height 15
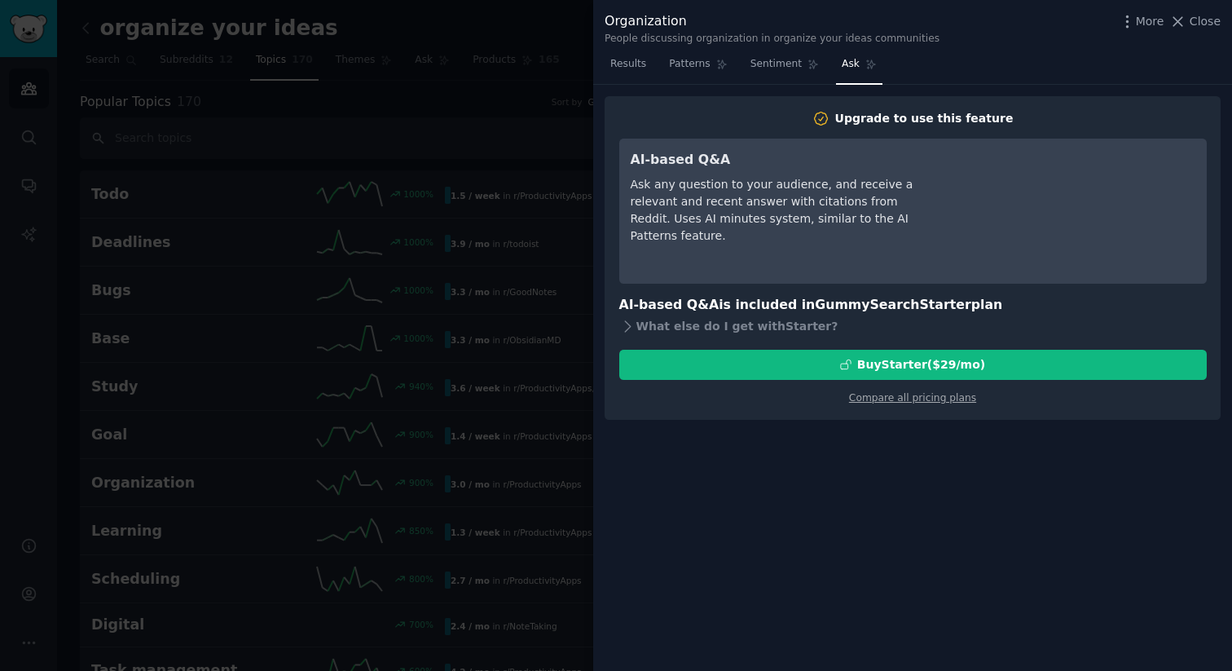
click at [759, 522] on div "Upgrade to use this feature AI-based Q&A Ask any question to your audience, and…" at bounding box center [912, 378] width 639 height 587
click at [431, 313] on div at bounding box center [616, 335] width 1232 height 671
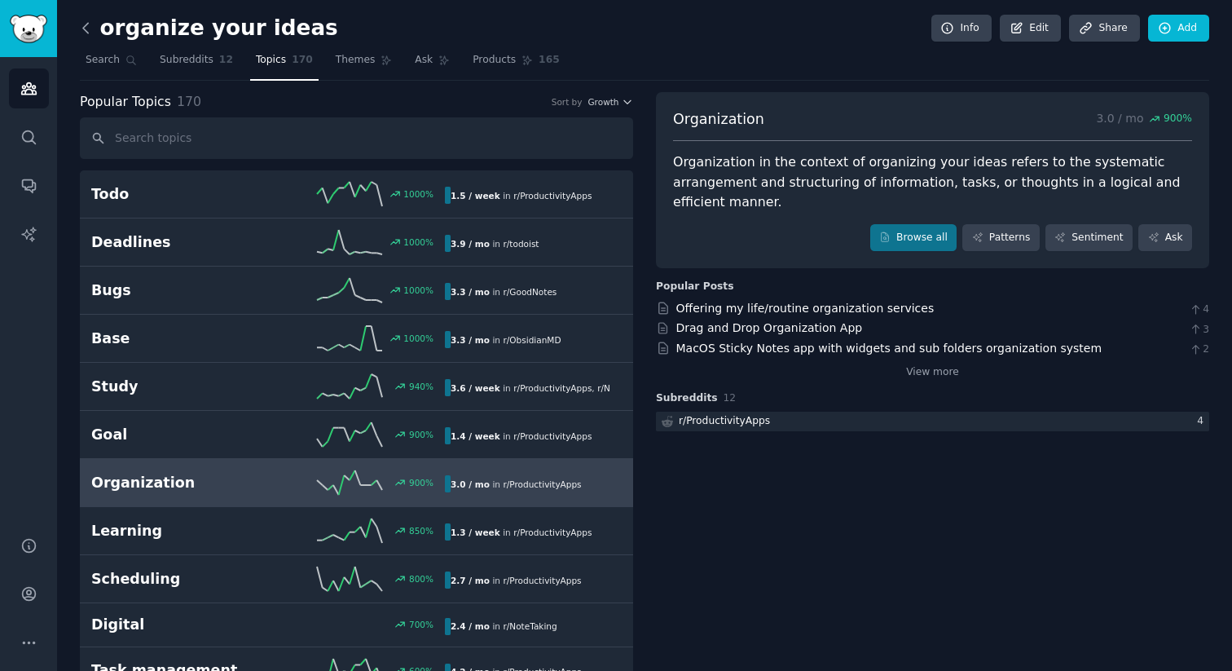
click at [85, 28] on icon at bounding box center [85, 28] width 17 height 17
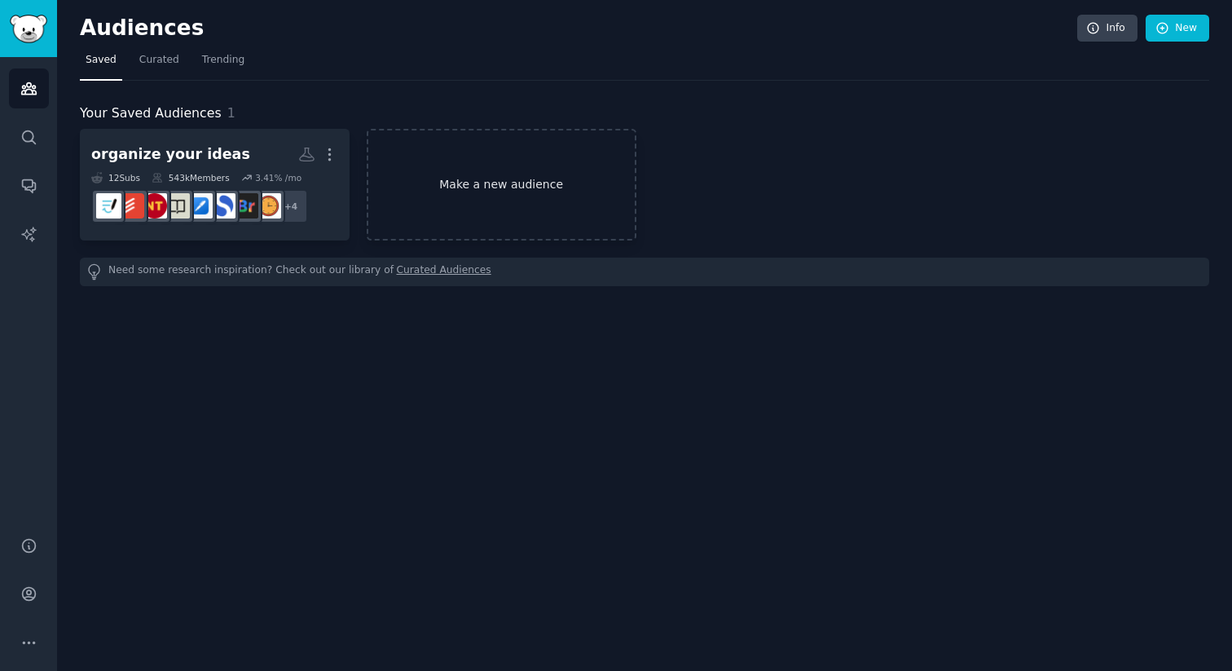
click at [515, 180] on link "Make a new audience" at bounding box center [502, 185] width 270 height 112
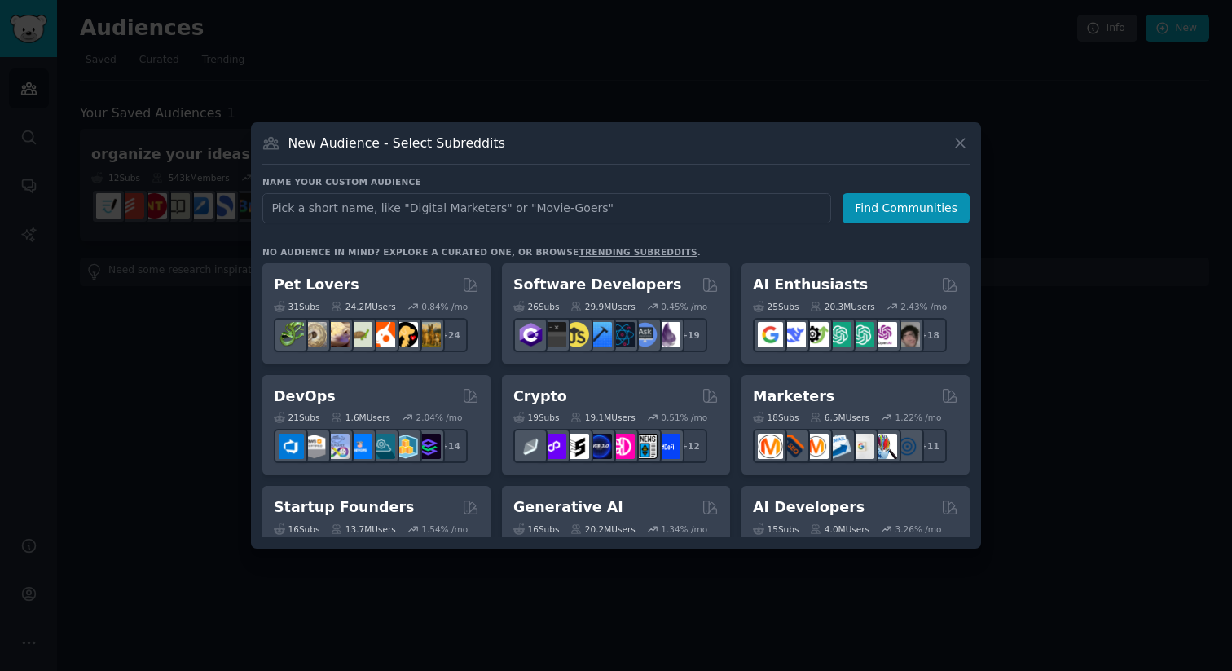
click at [601, 213] on input "text" at bounding box center [546, 208] width 569 height 30
type input "Custom worksheets Kids learning app Educational app Worksheet generator Persona…"
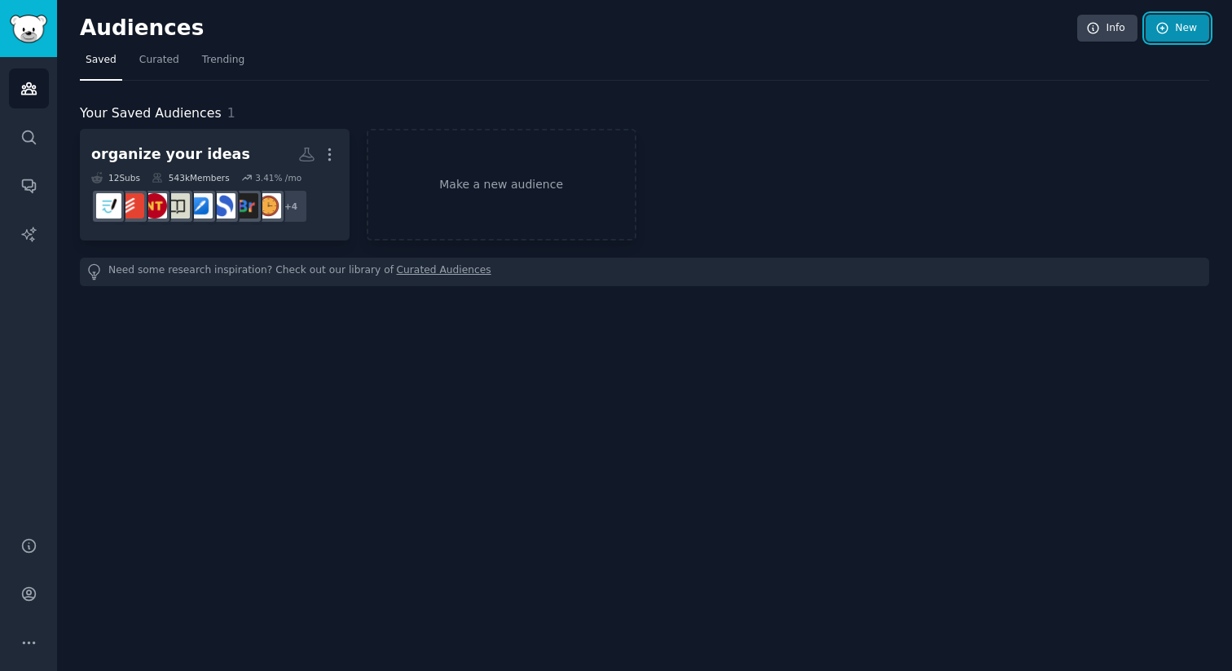
click at [1174, 28] on link "New" at bounding box center [1178, 29] width 64 height 28
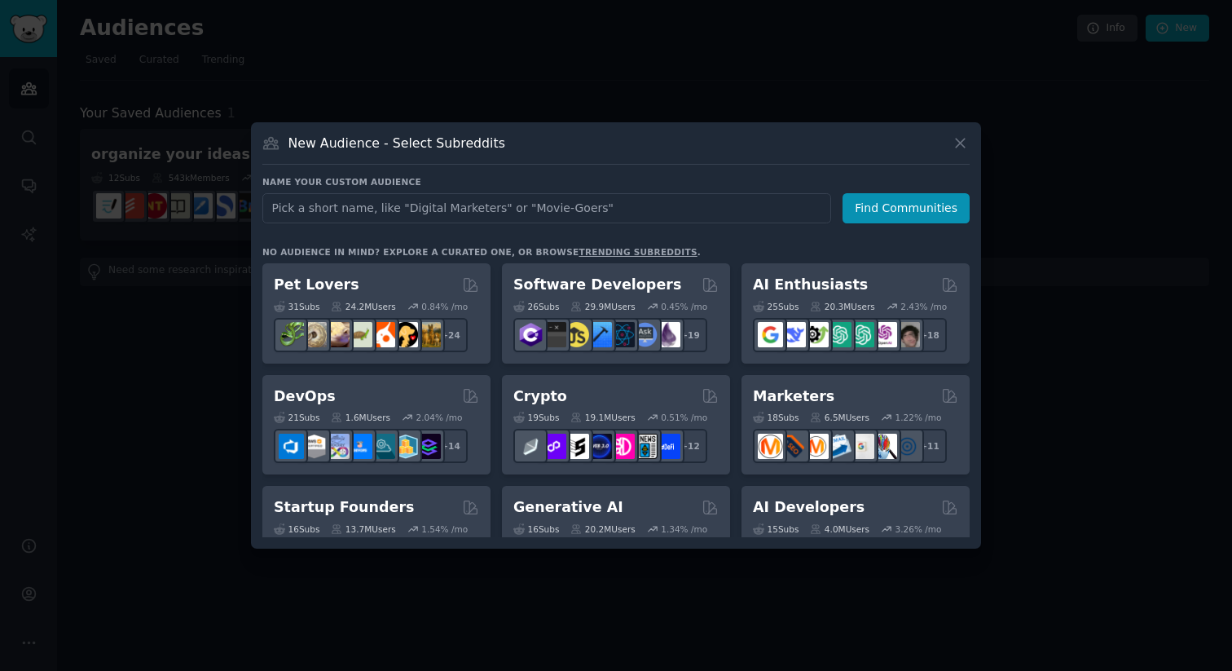
click at [518, 200] on input "text" at bounding box center [546, 208] width 569 height 30
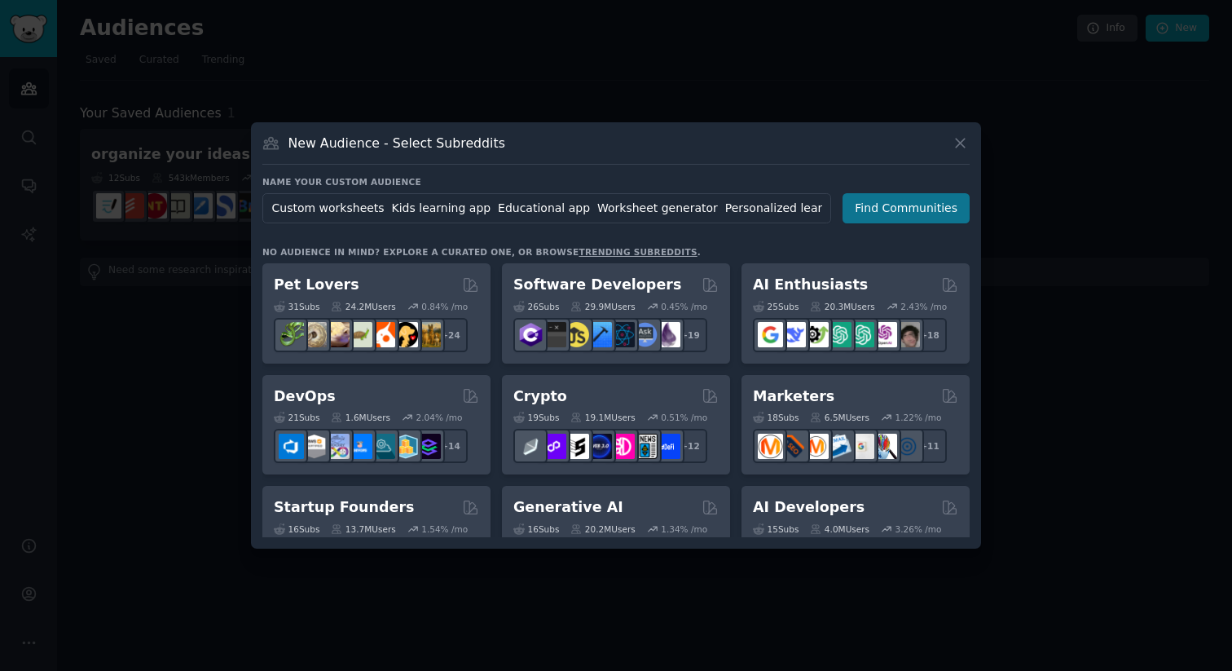
type input "Custom worksheets Kids learning app Educational app Worksheet generator Persona…"
click at [920, 209] on button "Find Communities" at bounding box center [905, 208] width 127 height 30
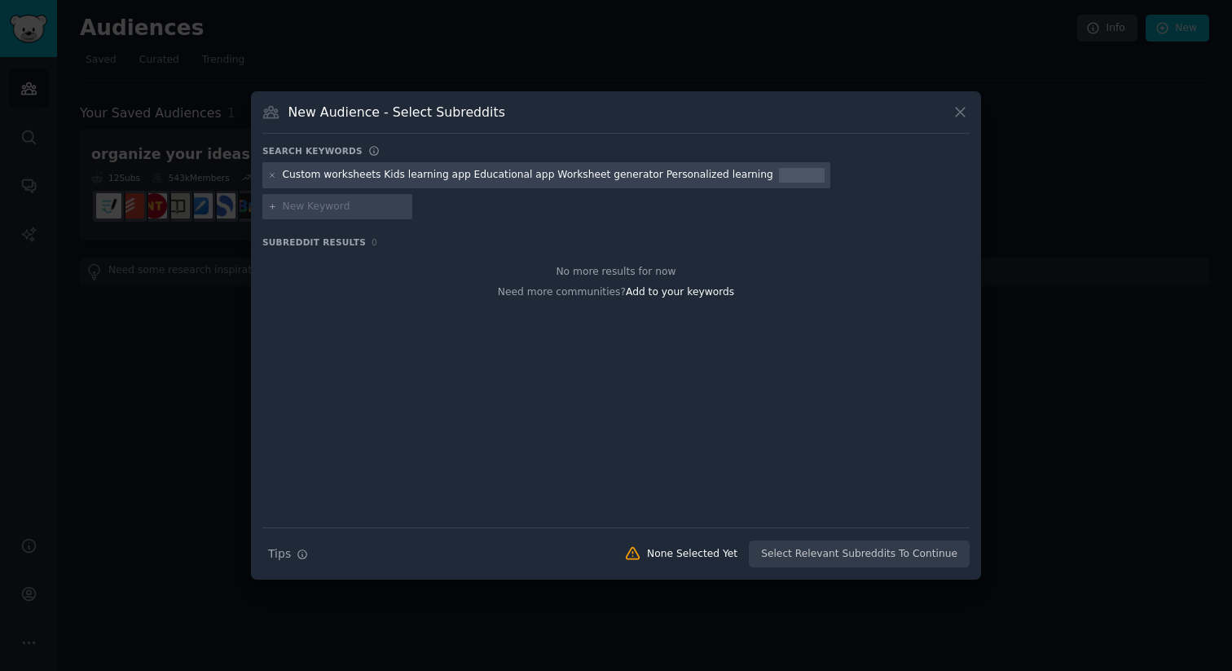
click at [656, 182] on div "Custom worksheets Kids learning app Educational app Worksheet generator Persona…" at bounding box center [528, 175] width 490 height 15
click at [270, 177] on icon at bounding box center [272, 175] width 4 height 4
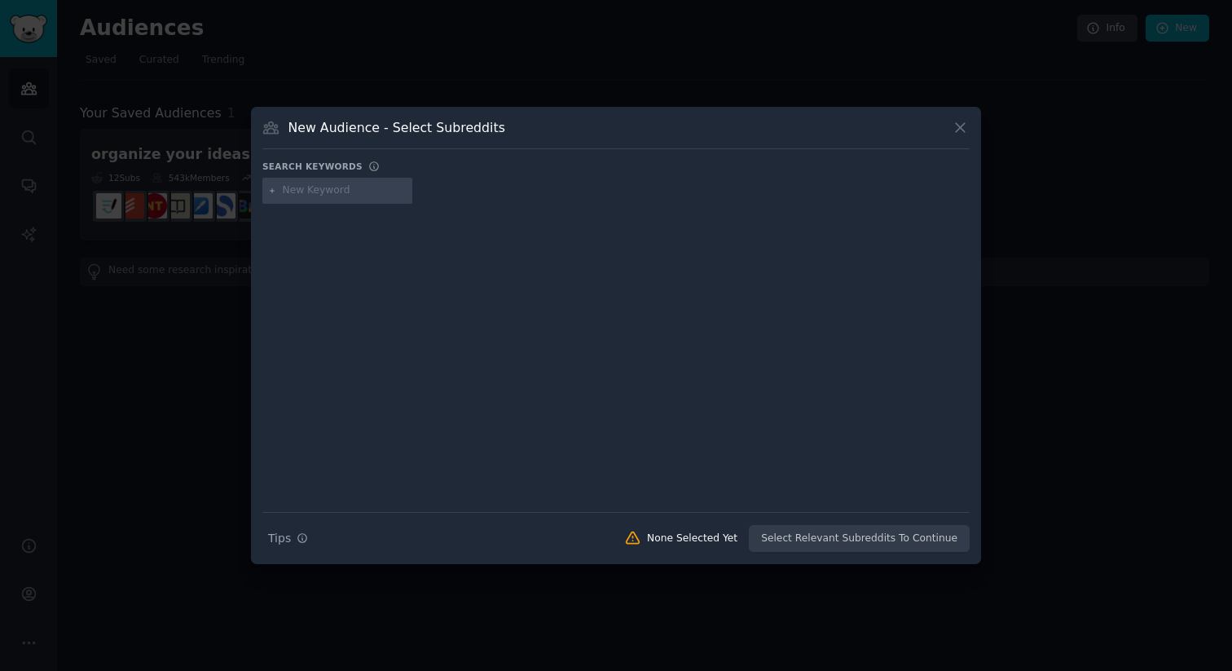
click at [339, 188] on input "text" at bounding box center [345, 190] width 124 height 15
paste input "Custom worksheets Kids learning app Educational app Worksheet generator Persona…"
type input "Custom worksheets Kids learning app Educational app Worksheet generator Persona…"
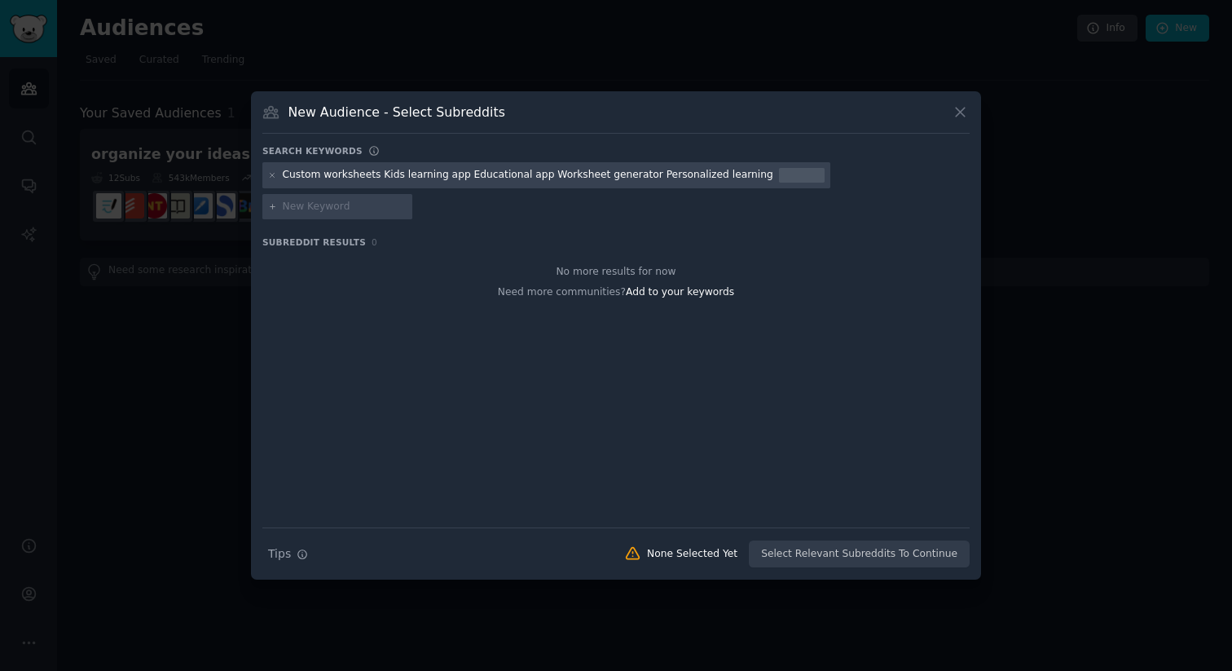
click at [334, 182] on div "Custom worksheets Kids learning app Educational app Worksheet generator Persona…" at bounding box center [528, 175] width 490 height 15
click at [320, 182] on div "Custom worksheets Kids learning app Educational app Worksheet generator Persona…" at bounding box center [528, 175] width 490 height 15
click at [270, 182] on div at bounding box center [272, 175] width 9 height 15
click at [272, 177] on icon at bounding box center [272, 175] width 4 height 4
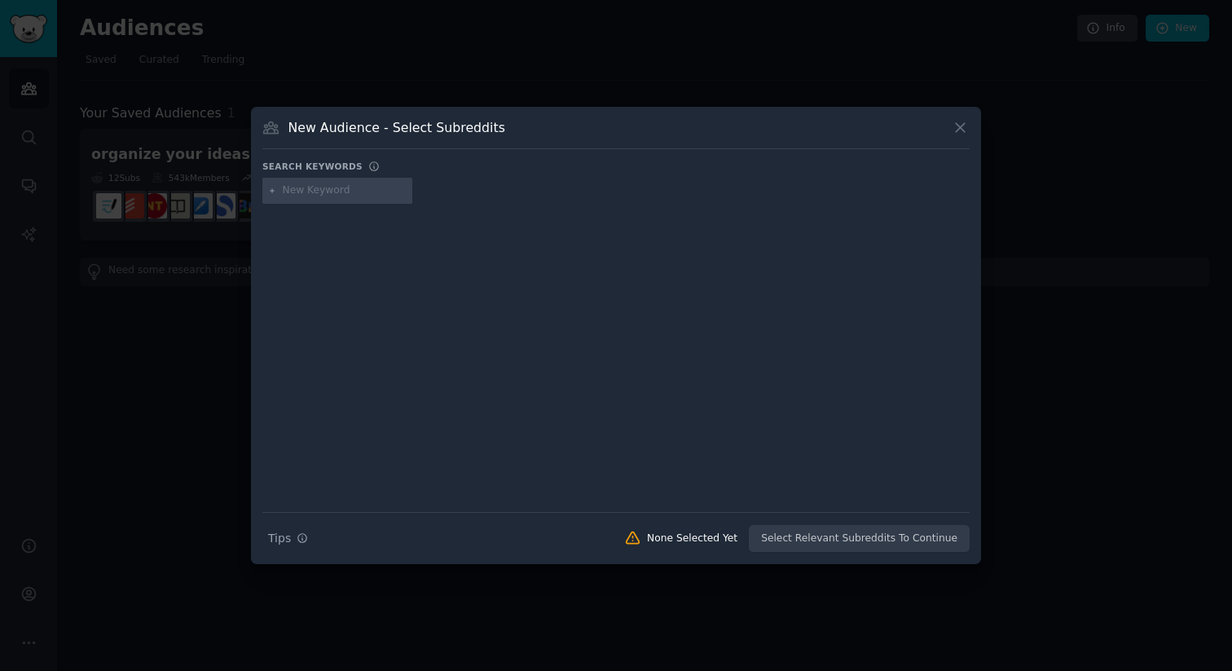
click at [287, 190] on input "text" at bounding box center [345, 190] width 124 height 15
paste input "Custom worksheets Kids learning app Educational app Worksheet generator Persona…"
click at [304, 191] on input "Custom worksheets Kids learning app Educational app Worksheet generator Persona…" at bounding box center [345, 190] width 124 height 15
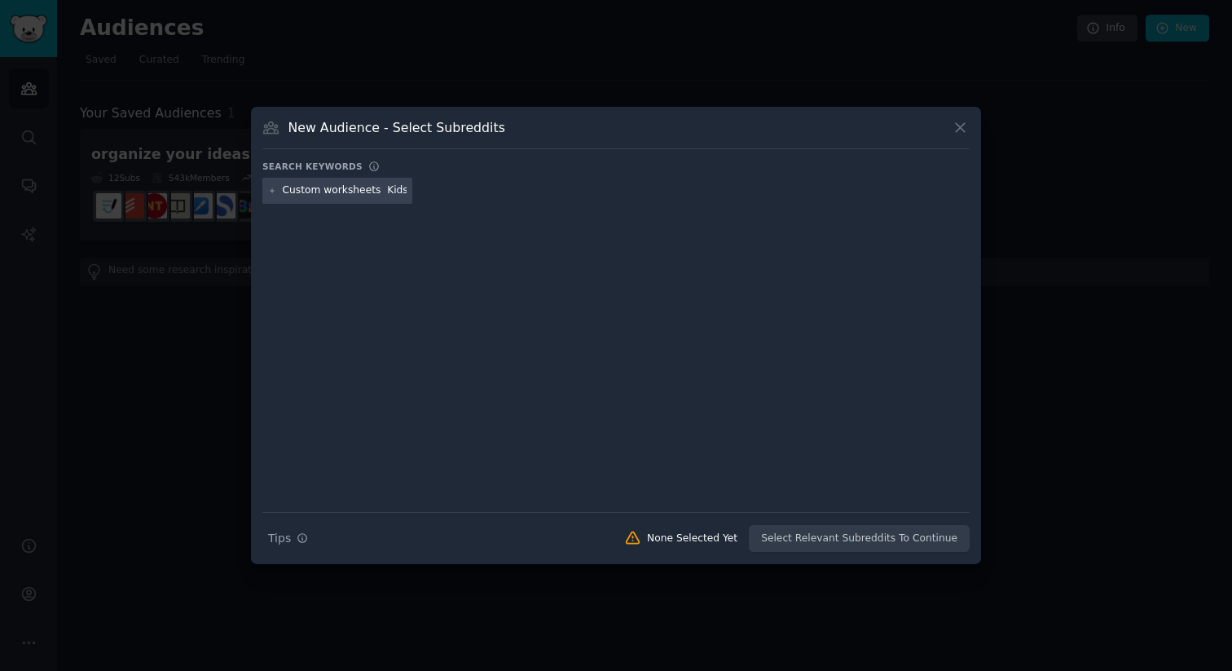
click at [272, 189] on icon at bounding box center [272, 191] width 9 height 9
click at [372, 191] on input "Custom worksheets Kids learning app Educational app Worksheet generator Persona…" at bounding box center [345, 190] width 124 height 15
paste input "Here are some keywords for an app that builds custom worksheets for kids learni…"
type input "Here are some keywords for an app that builds custom worksheets for kids learni…"
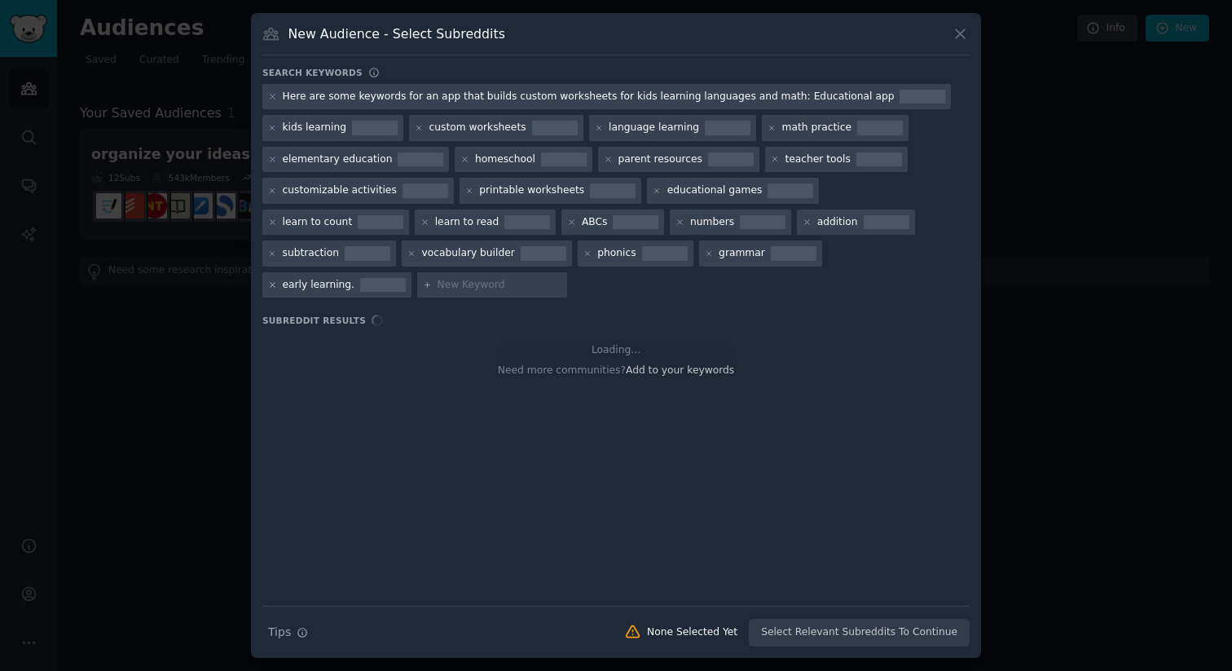
click at [275, 283] on icon at bounding box center [272, 285] width 4 height 4
click at [705, 258] on icon at bounding box center [709, 253] width 9 height 9
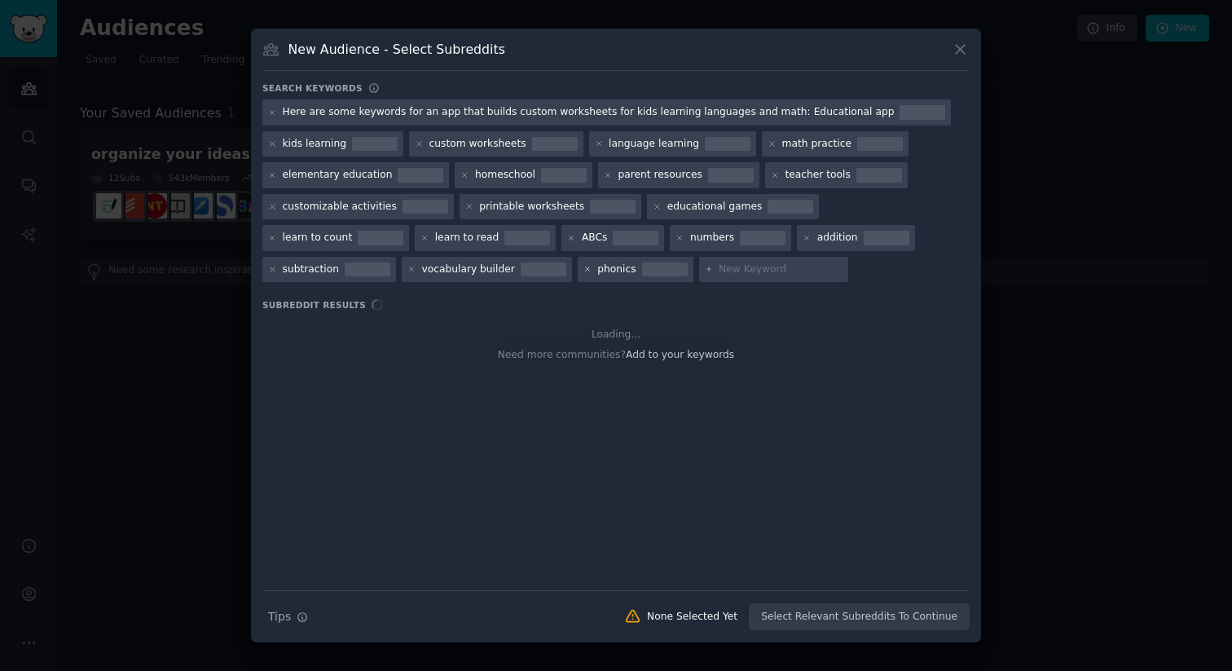
click at [583, 270] on icon at bounding box center [587, 269] width 9 height 9
click at [270, 111] on icon at bounding box center [272, 112] width 9 height 9
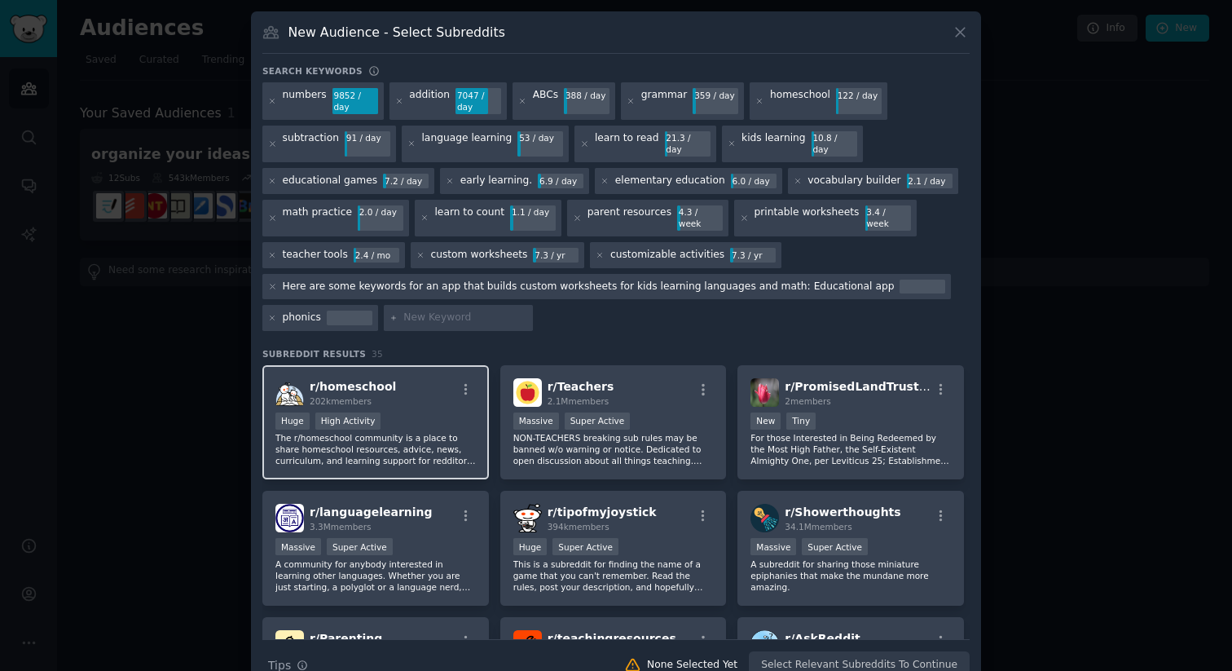
click at [434, 412] on div "Huge High Activity" at bounding box center [375, 422] width 200 height 20
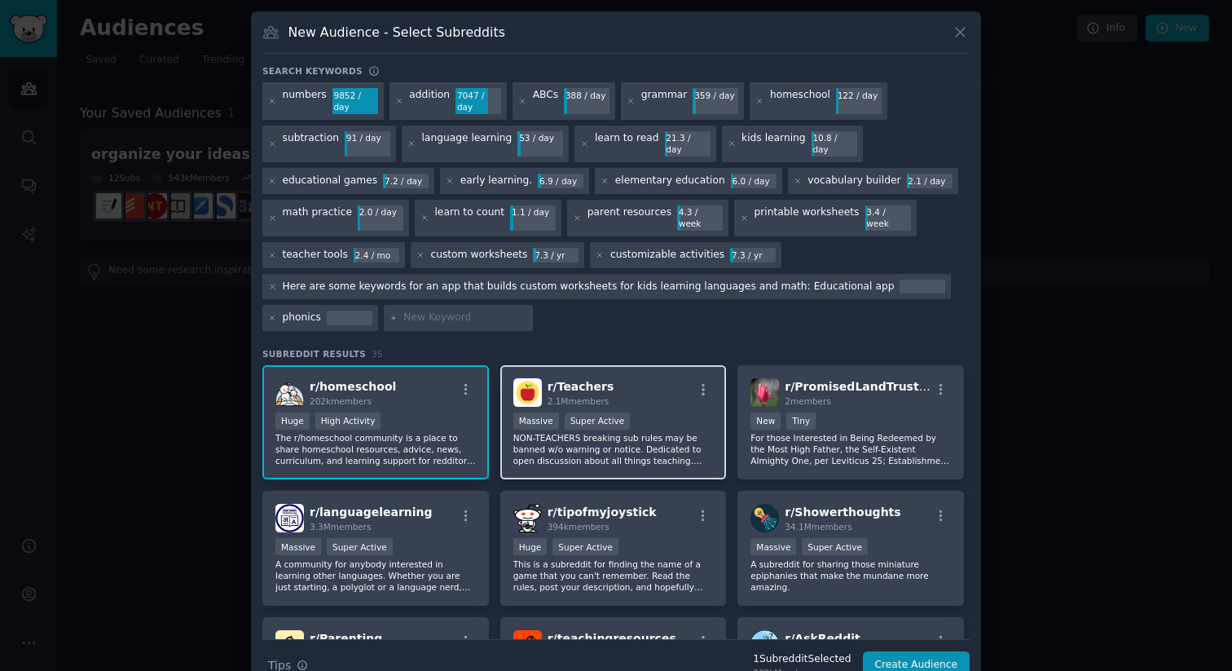
click at [653, 412] on div "Massive Super Active" at bounding box center [613, 422] width 200 height 20
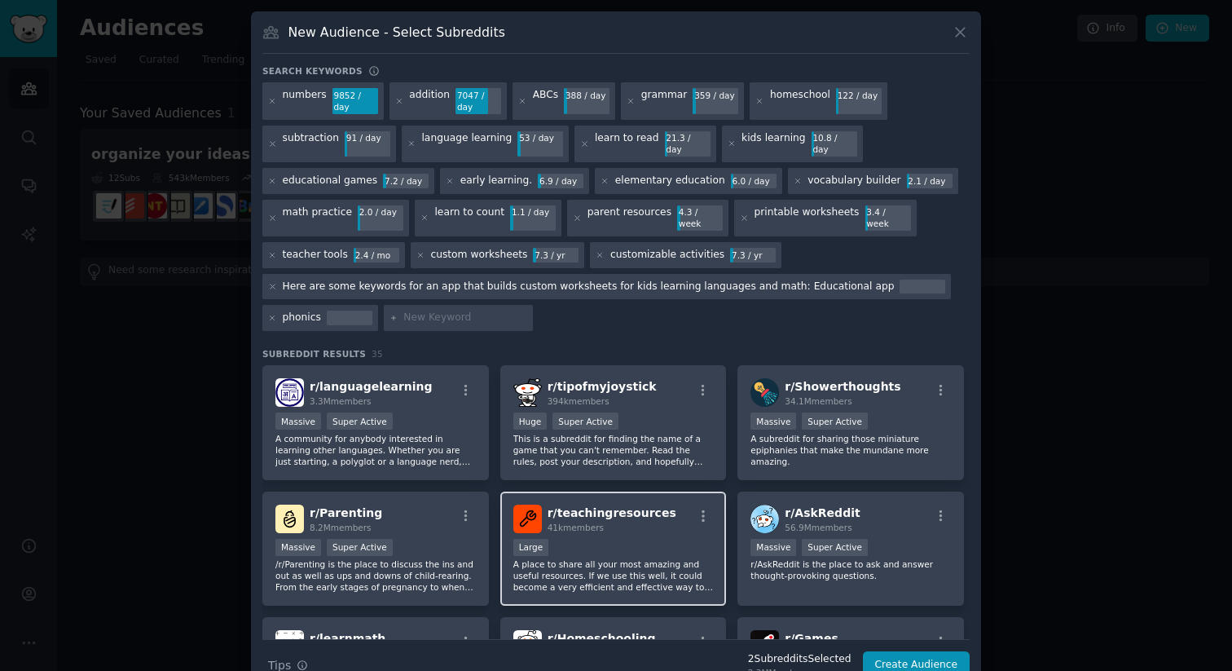
scroll to position [117, 0]
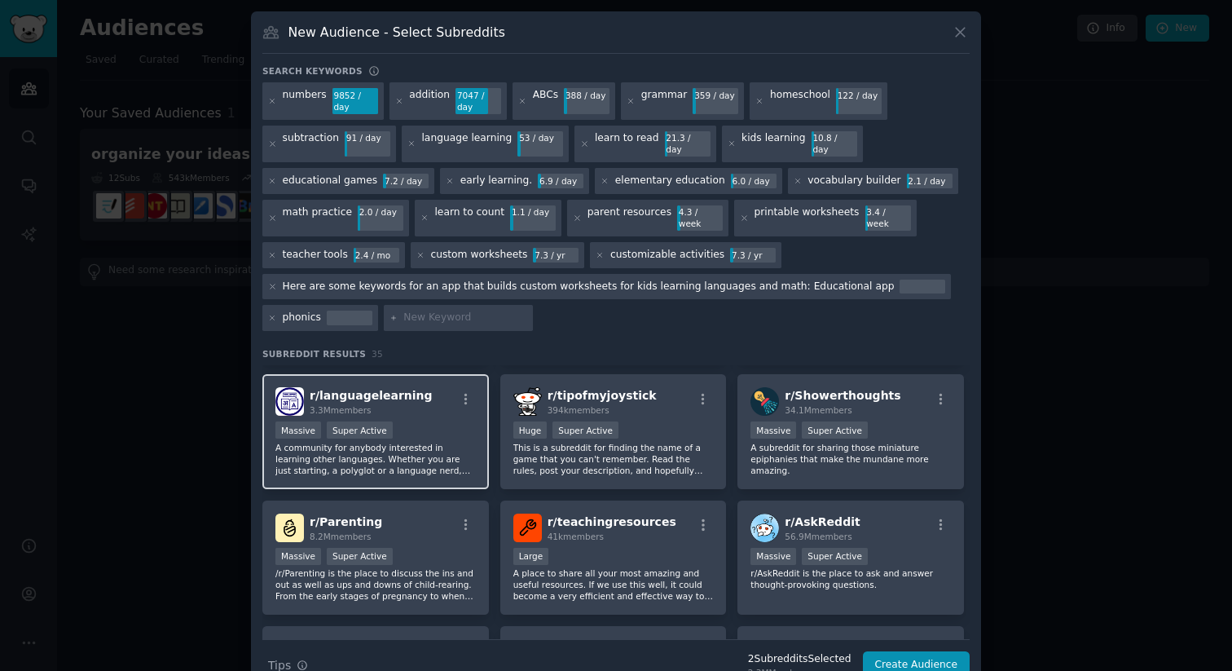
click at [419, 442] on p "A community for anybody interested in learning other languages. Whether you are…" at bounding box center [375, 459] width 200 height 34
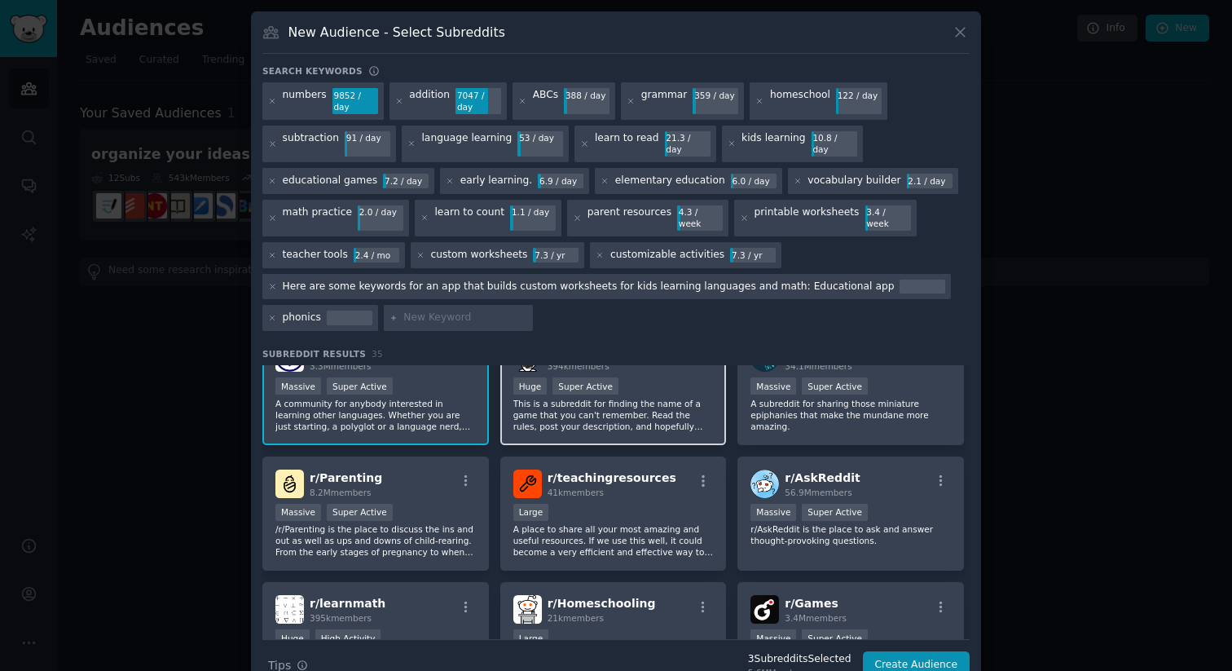
scroll to position [164, 0]
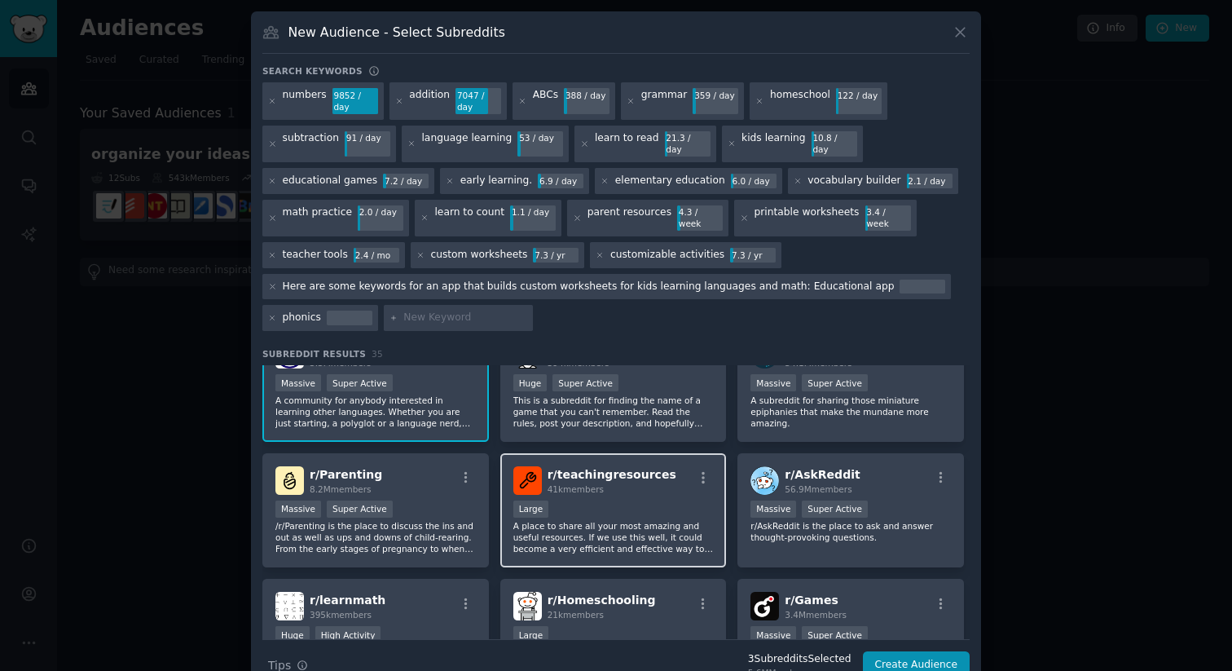
click at [631, 520] on p "A place to share all your most amazing and useful resources. If we use this wel…" at bounding box center [613, 537] width 200 height 34
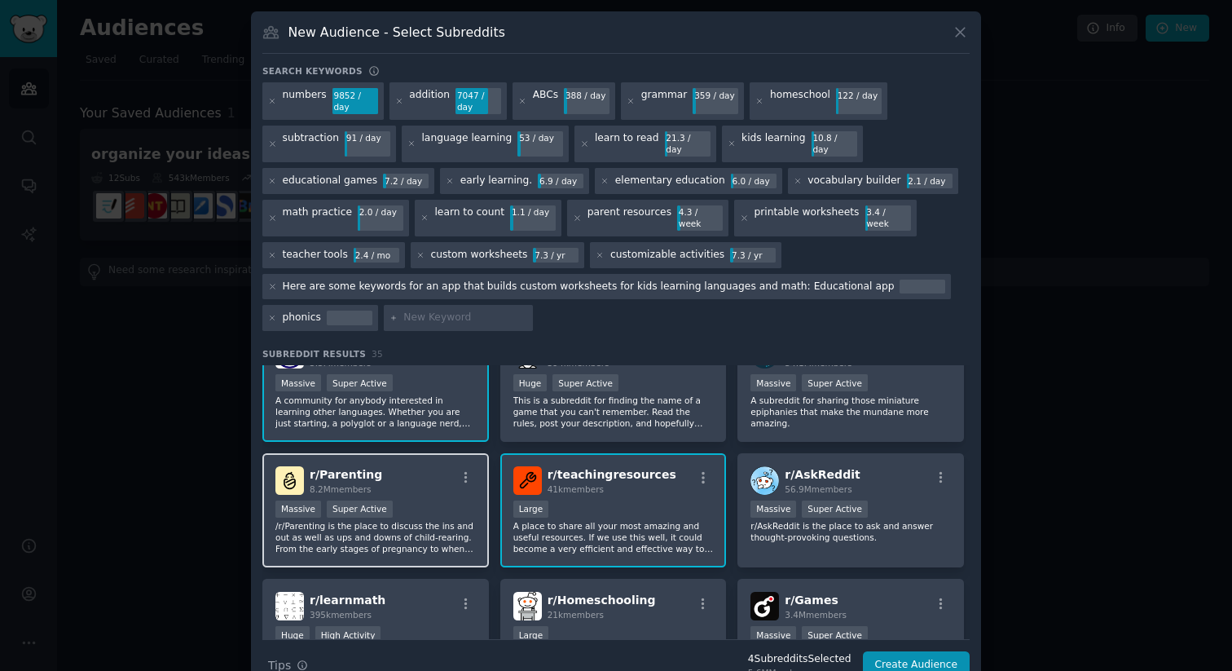
click at [435, 500] on div "Massive Super Active" at bounding box center [375, 510] width 200 height 20
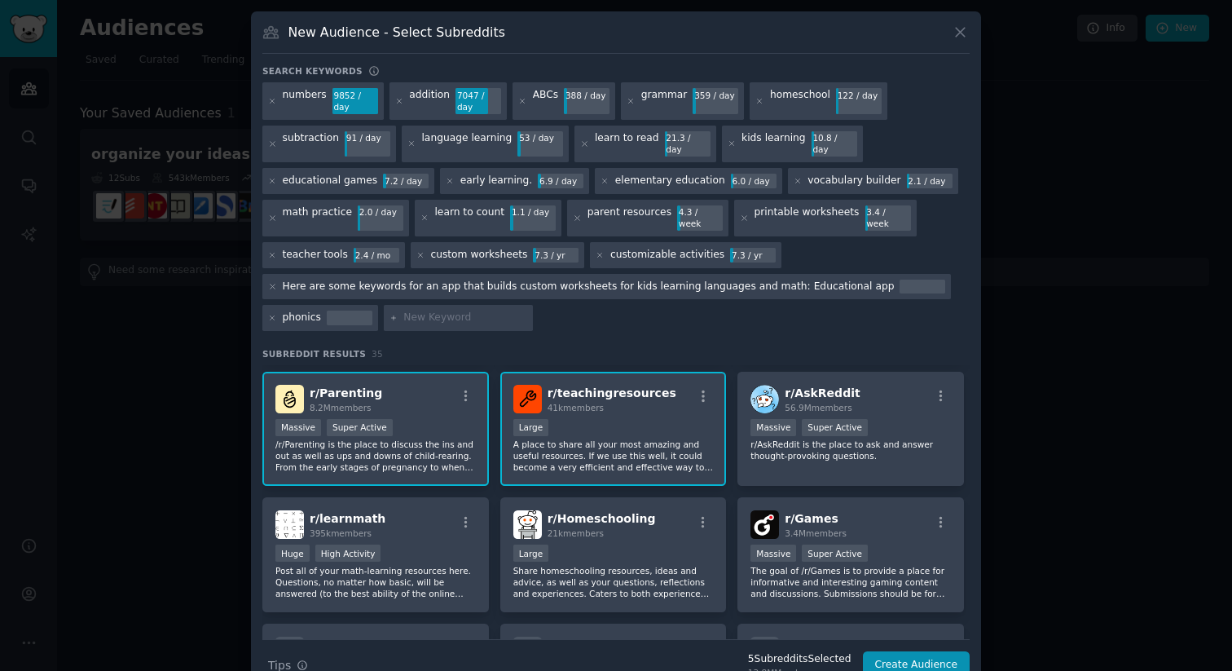
scroll to position [307, 0]
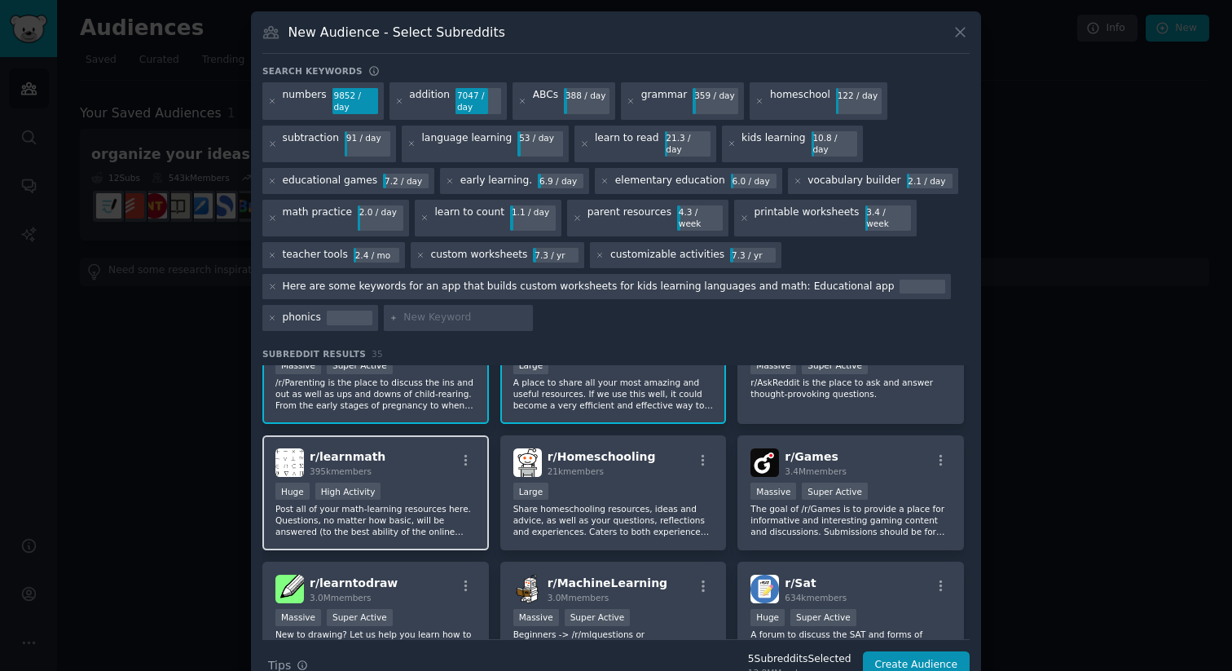
click at [448, 482] on div "Huge High Activity" at bounding box center [375, 492] width 200 height 20
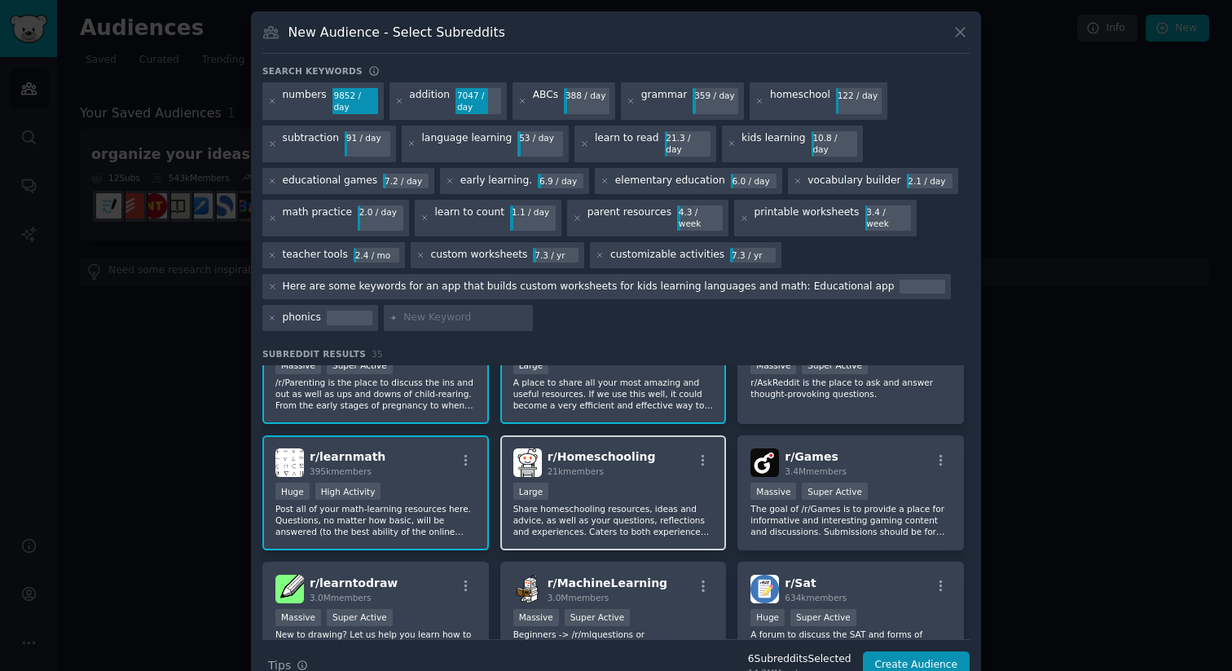
click at [640, 482] on div "Large" at bounding box center [613, 492] width 200 height 20
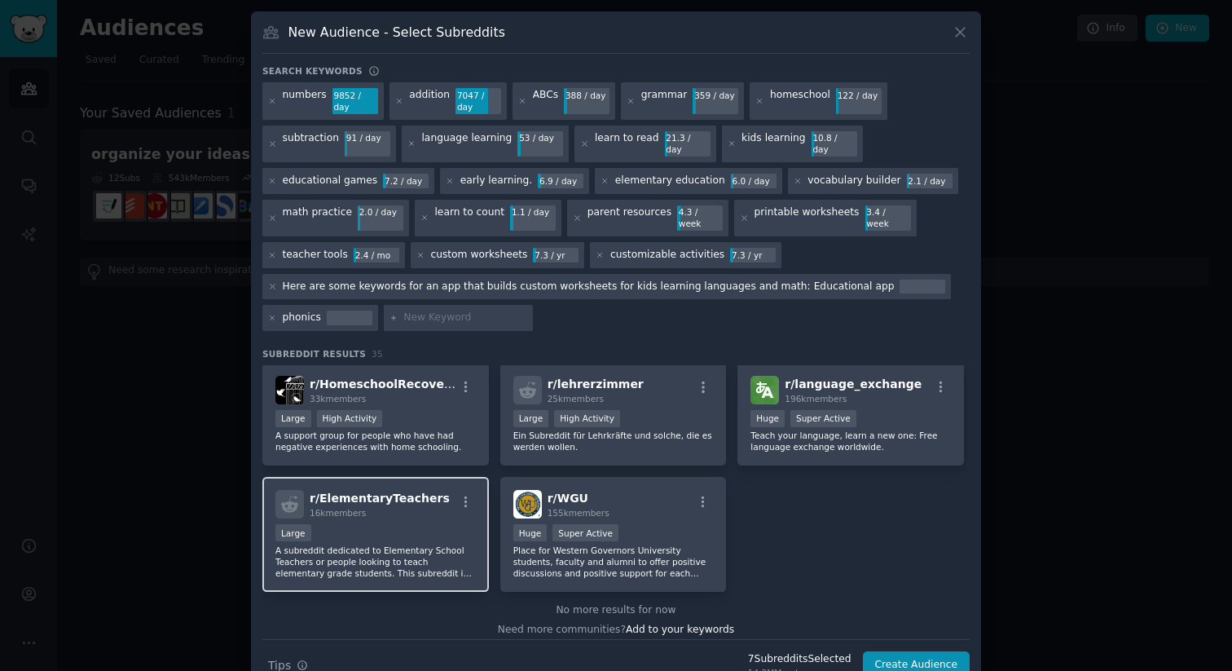
scroll to position [1271, 0]
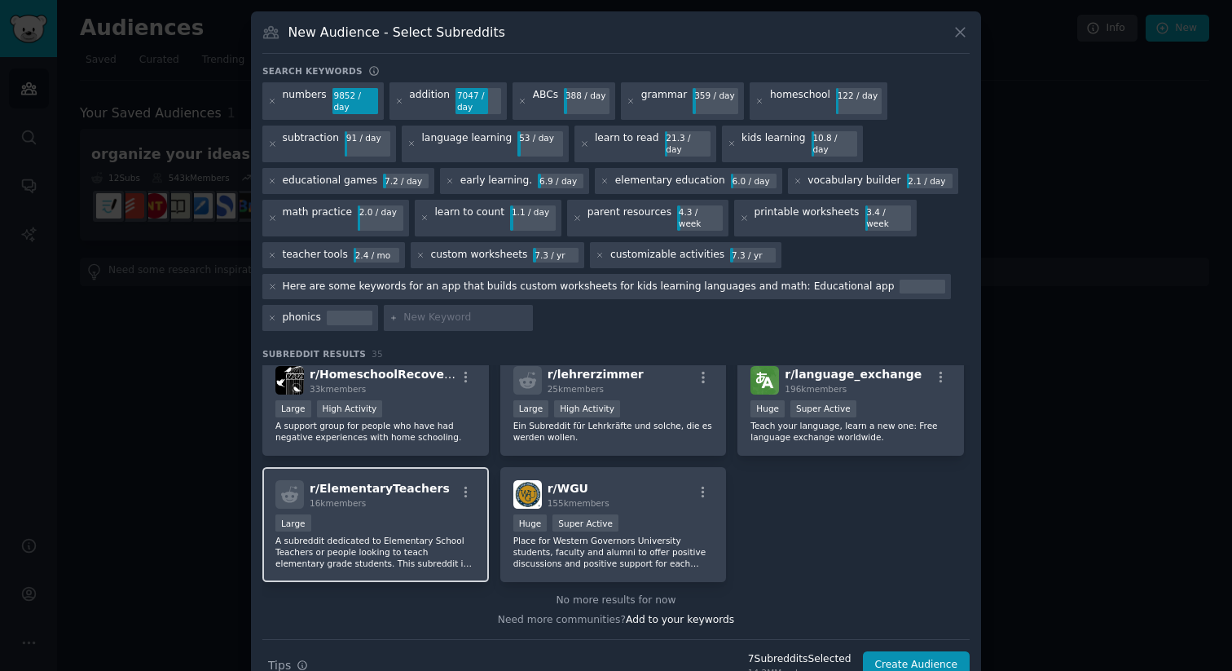
click at [424, 535] on p "A subreddit dedicated to Elementary School Teachers or people looking to teach …" at bounding box center [375, 551] width 200 height 34
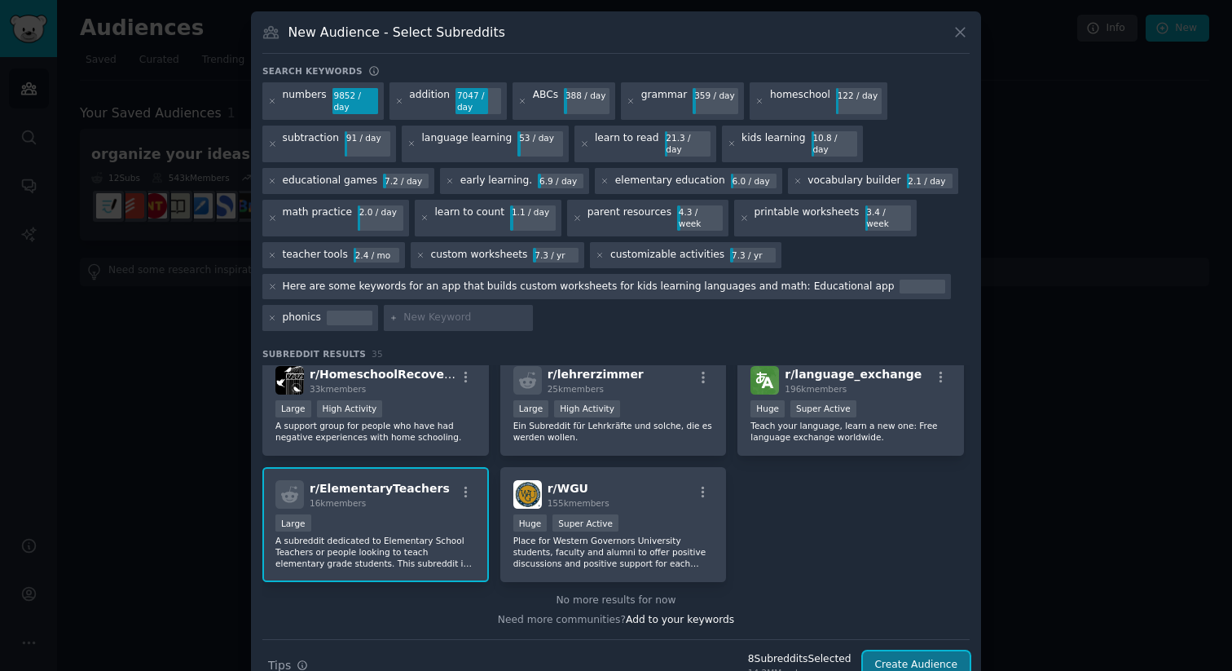
click at [924, 651] on button "Create Audience" at bounding box center [917, 665] width 108 height 28
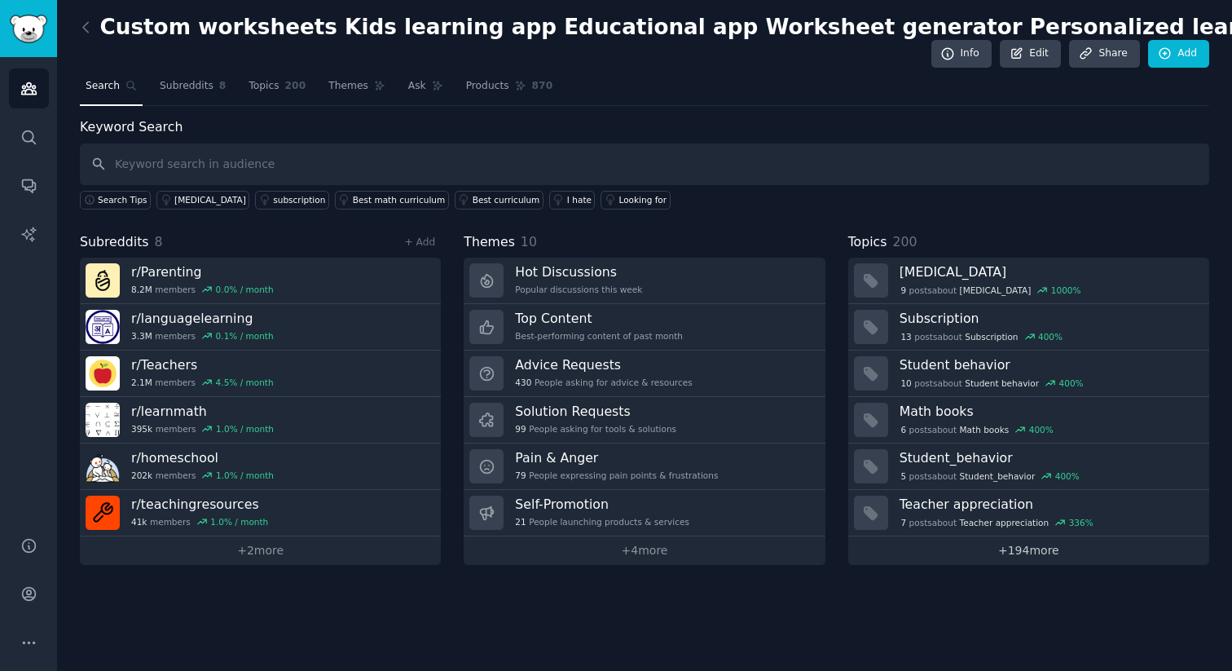
click at [1027, 559] on link "+ 194 more" at bounding box center [1028, 550] width 361 height 29
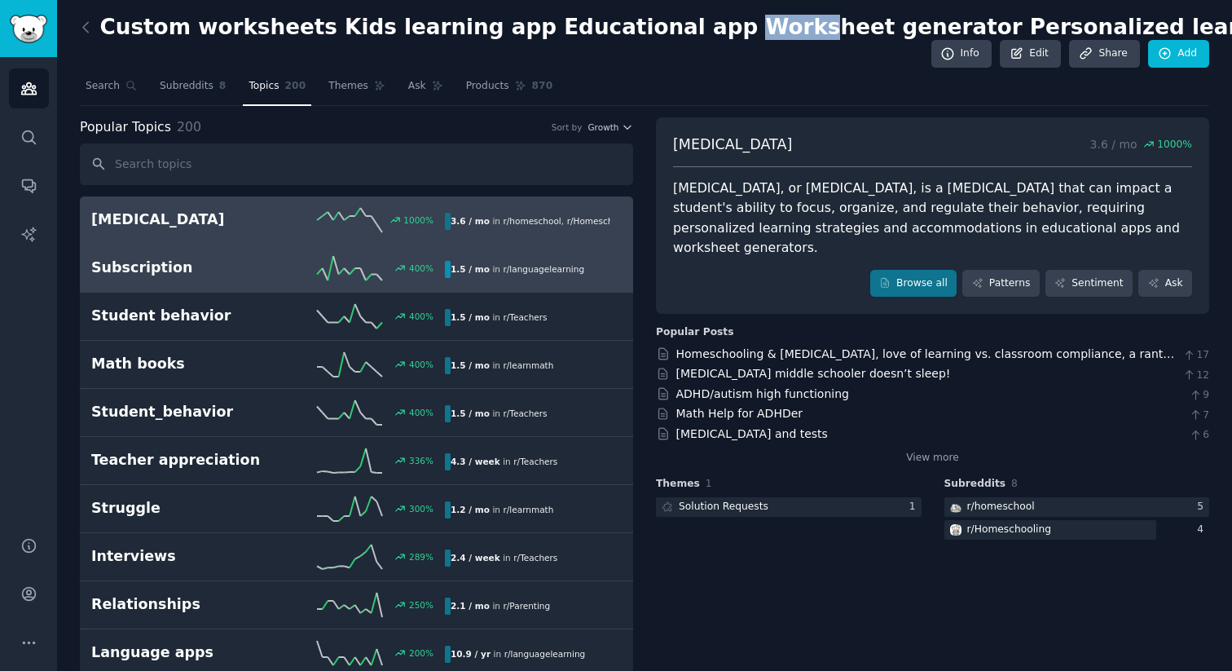
click at [242, 272] on h2 "Subscription" at bounding box center [179, 267] width 177 height 20
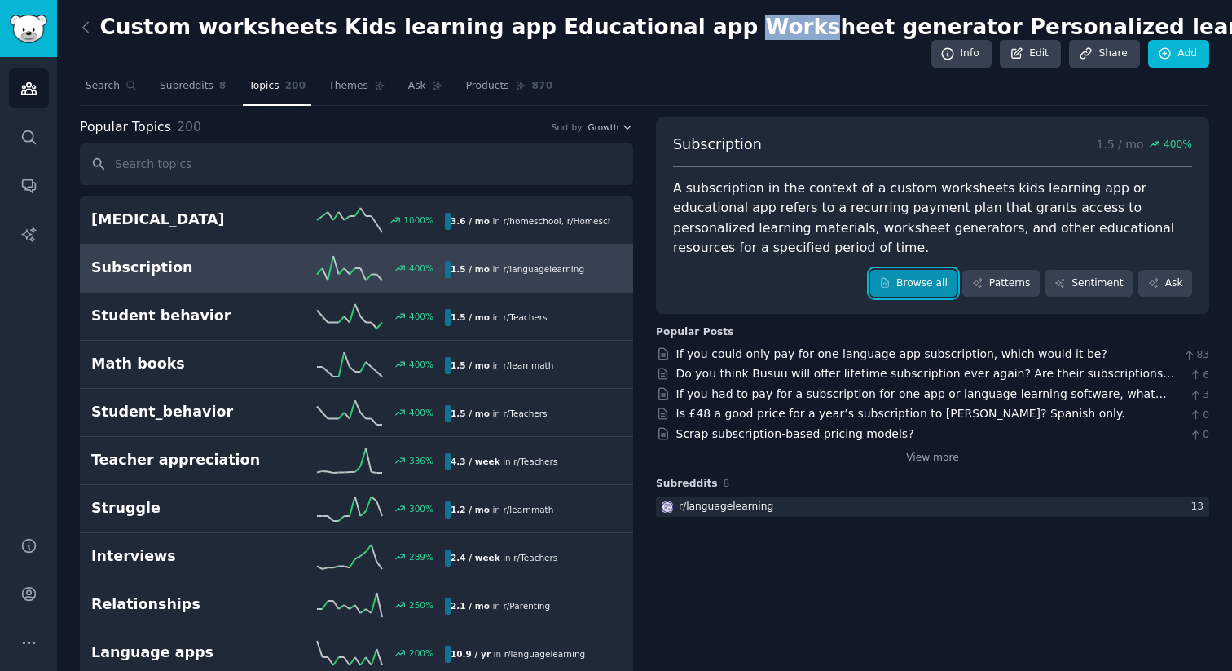
click at [910, 276] on link "Browse all" at bounding box center [913, 284] width 87 height 28
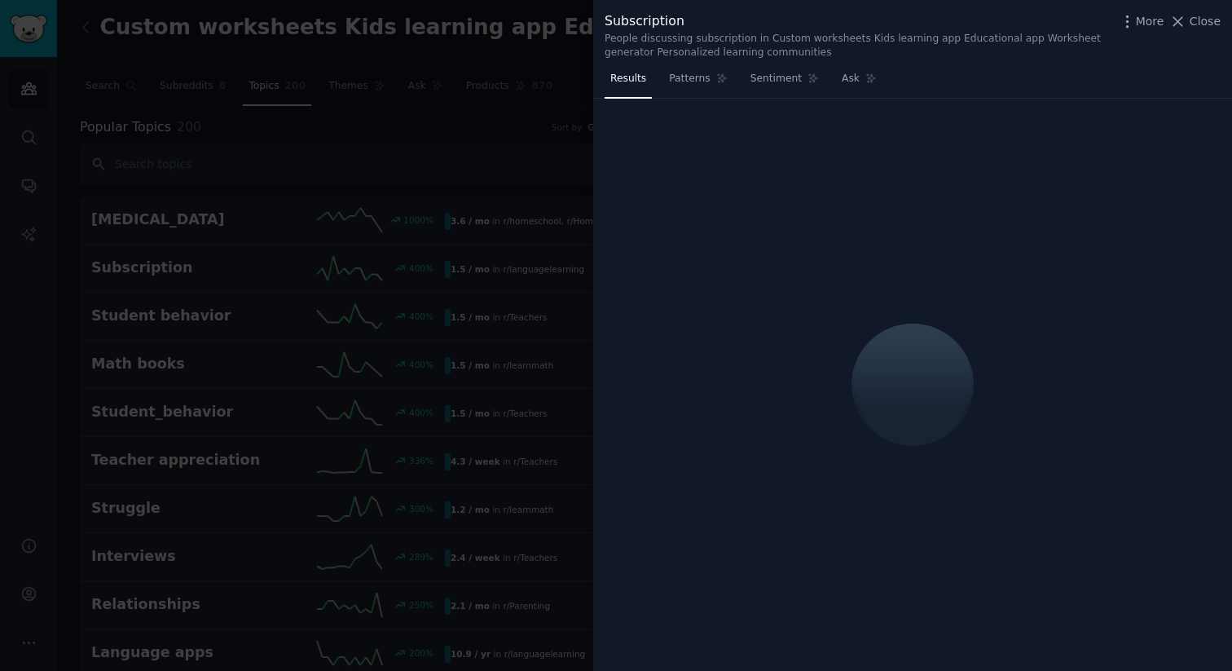
click at [990, 15] on div "Subscription" at bounding box center [857, 21] width 505 height 20
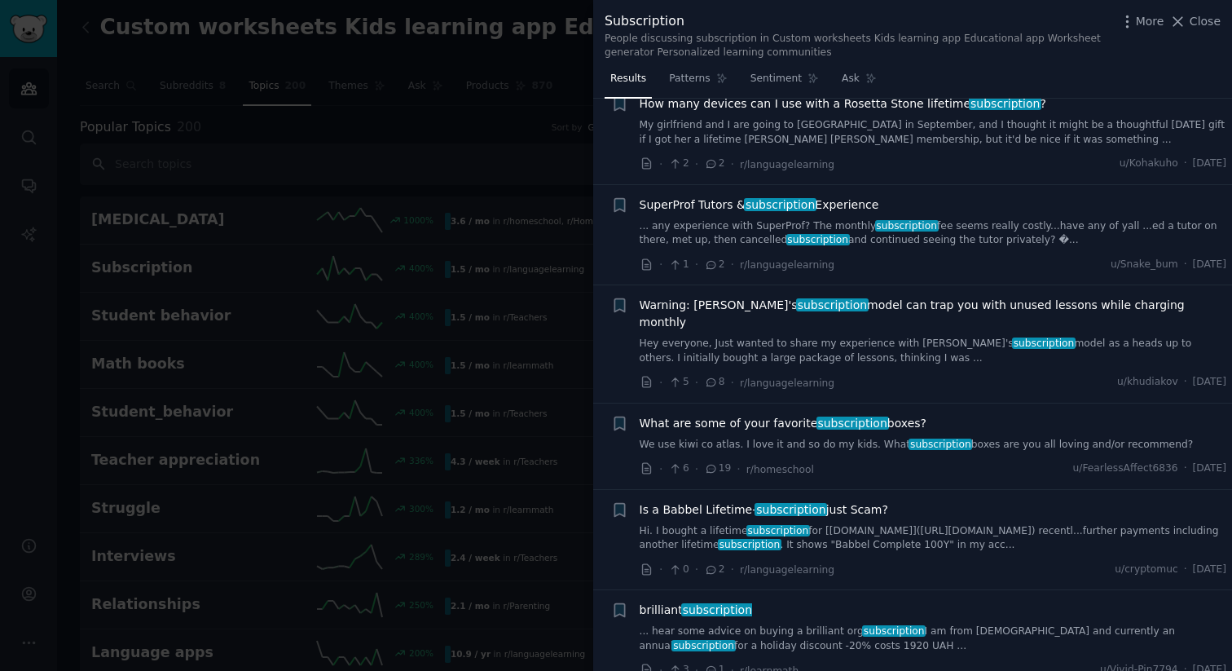
scroll to position [1242, 0]
